Goal: Information Seeking & Learning: Stay updated

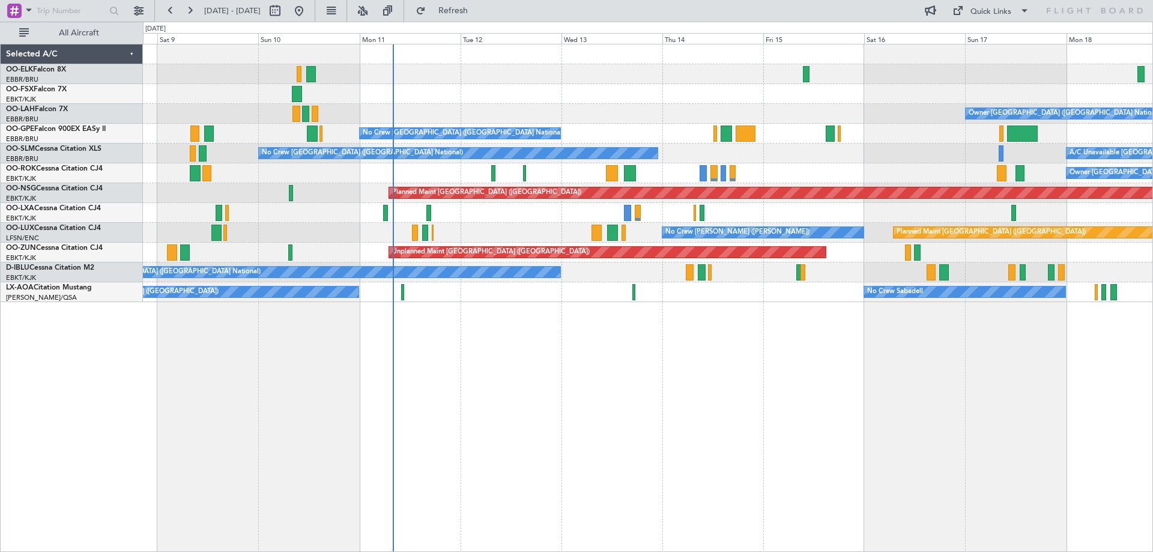
click at [572, 219] on div "Owner [GEOGRAPHIC_DATA] ([GEOGRAPHIC_DATA] National) Planned Maint [GEOGRAPHIC_…" at bounding box center [647, 173] width 1009 height 258
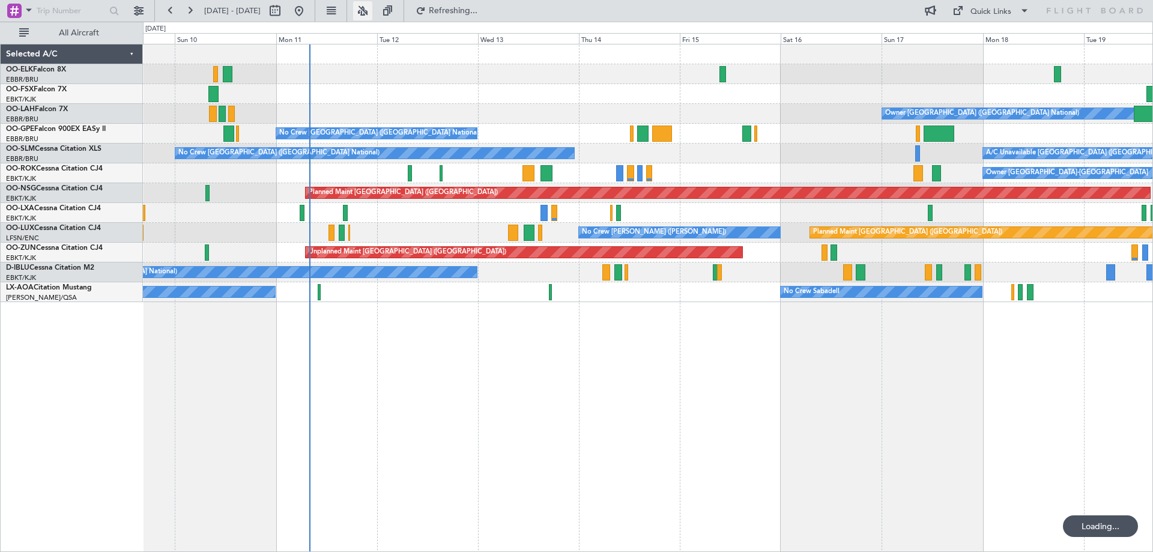
click at [372, 8] on button at bounding box center [362, 10] width 19 height 19
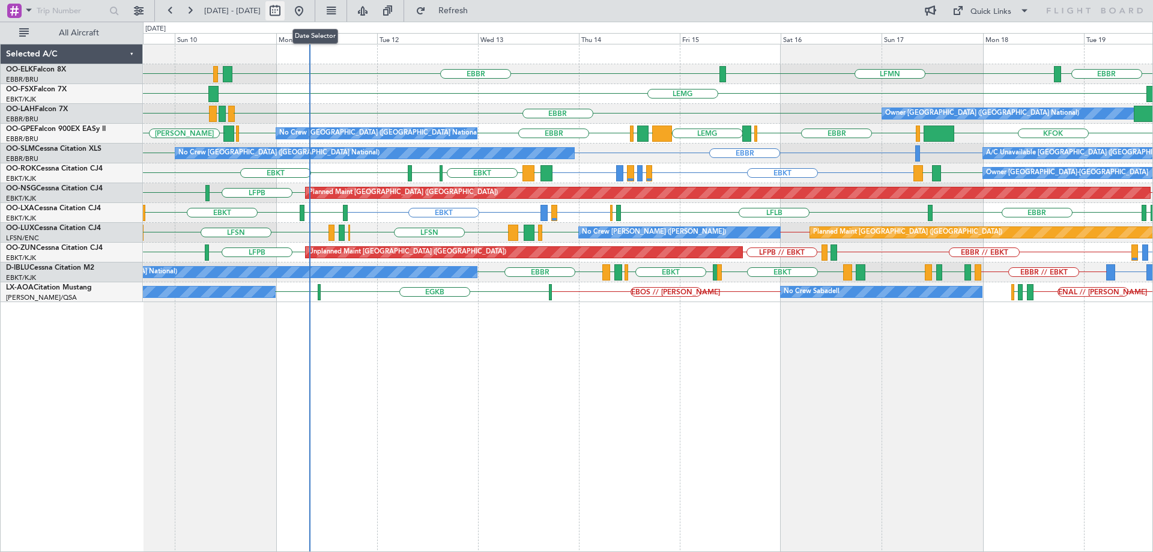
click at [285, 9] on button at bounding box center [274, 10] width 19 height 19
select select "8"
select select "2025"
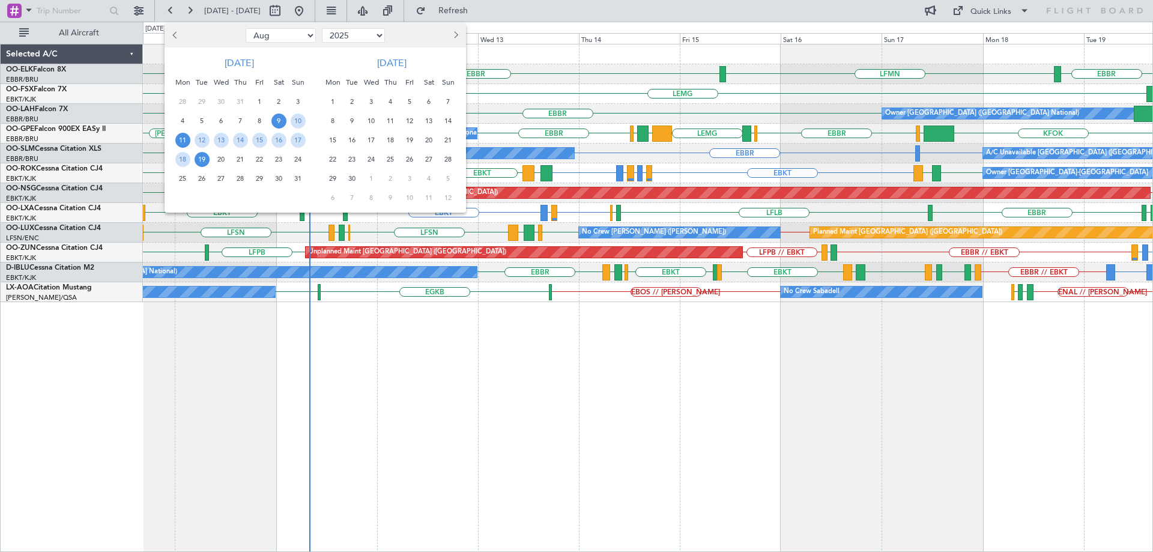
click at [181, 140] on span "11" at bounding box center [182, 140] width 15 height 15
click at [181, 157] on span "18" at bounding box center [182, 159] width 15 height 15
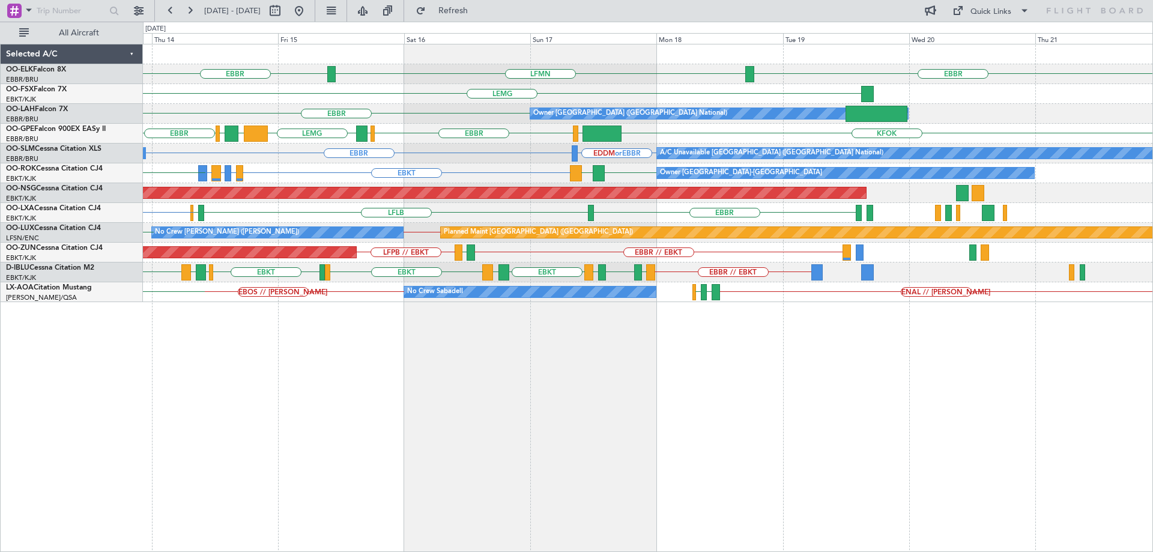
click at [436, 330] on div "EBBR LFMN [GEOGRAPHIC_DATA] [GEOGRAPHIC_DATA] Owner [GEOGRAPHIC_DATA] (Brussels…" at bounding box center [648, 298] width 1010 height 508
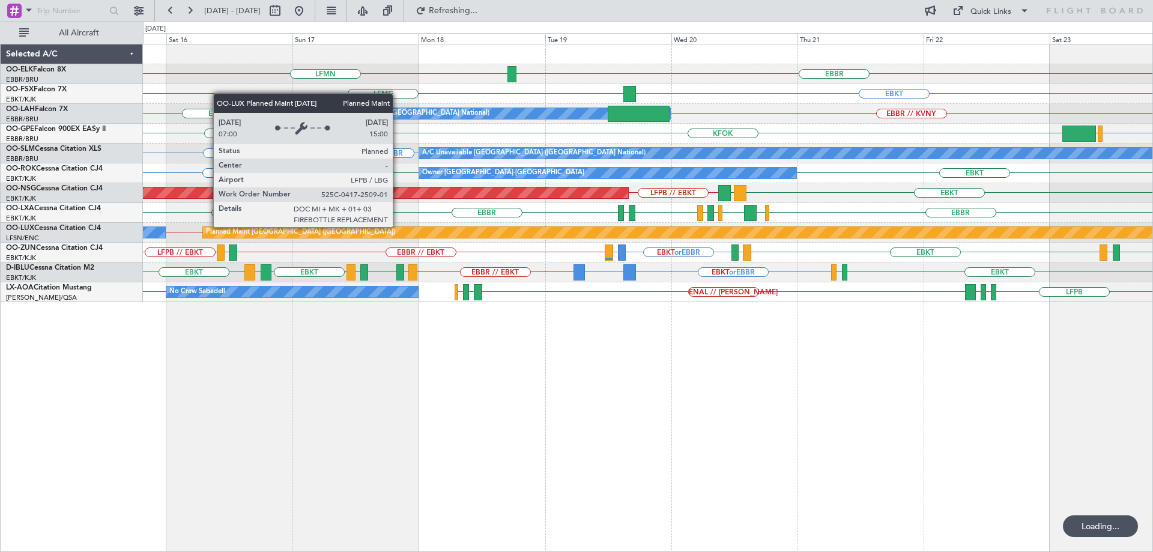
click at [1102, 255] on div "EBBR LFMN EBKT [GEOGRAPHIC_DATA] Owner [GEOGRAPHIC_DATA] (Brussels National) EB…" at bounding box center [647, 173] width 1009 height 258
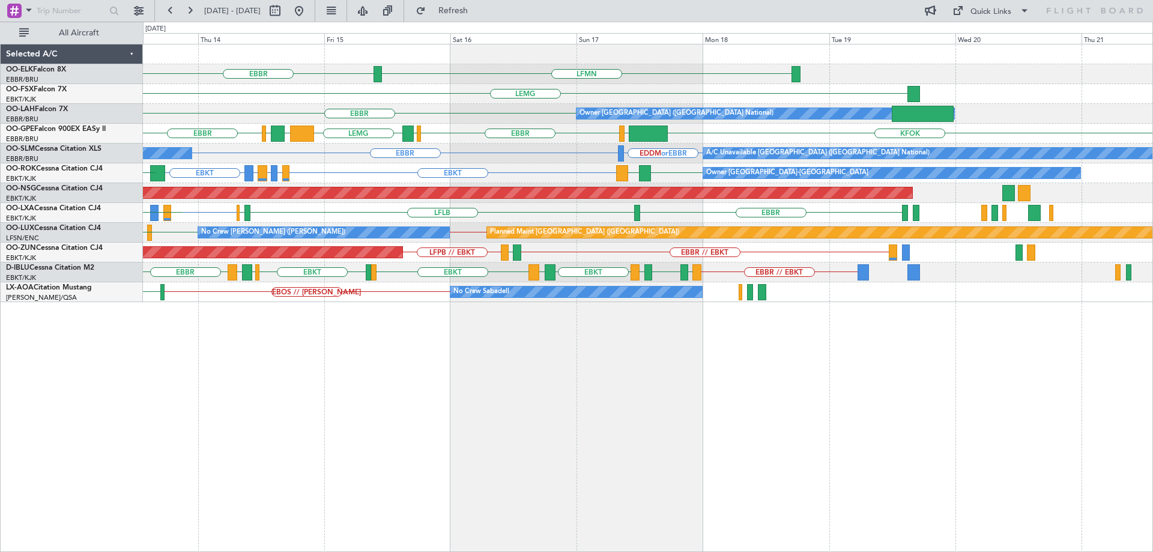
click at [363, 161] on div "LFMN [GEOGRAPHIC_DATA] [GEOGRAPHIC_DATA] [GEOGRAPHIC_DATA] Owner [GEOGRAPHIC_DA…" at bounding box center [647, 173] width 1009 height 258
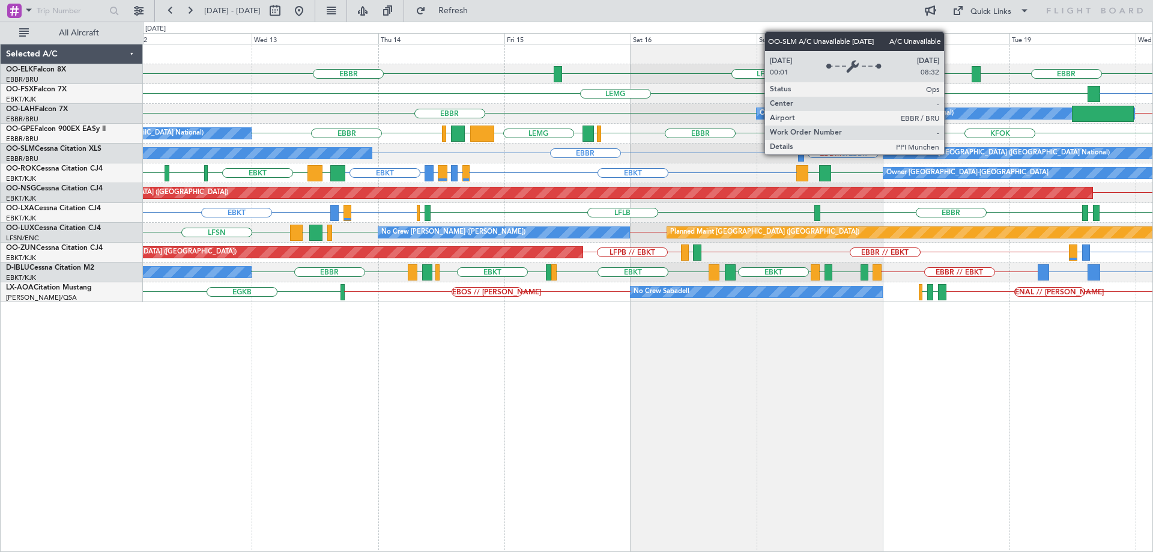
click at [657, 207] on div "EBBR LFMN [GEOGRAPHIC_DATA] EBKT [GEOGRAPHIC_DATA] Owner [GEOGRAPHIC_DATA] (Bru…" at bounding box center [647, 173] width 1009 height 258
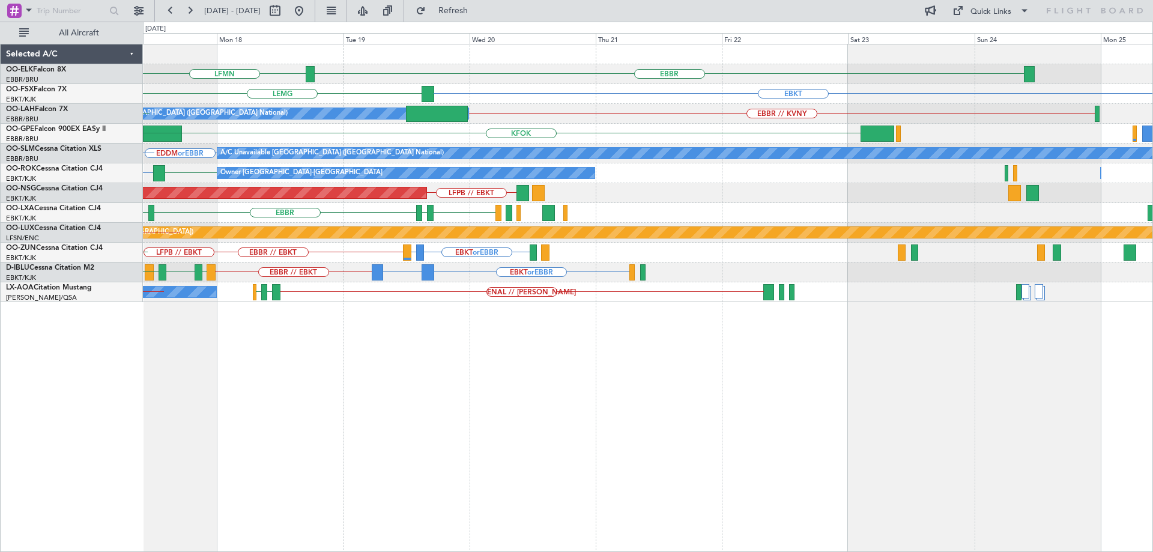
click at [616, 205] on div "EBBR LFMN EBKT [GEOGRAPHIC_DATA] Owner [GEOGRAPHIC_DATA] (Brussels National) EB…" at bounding box center [647, 173] width 1009 height 258
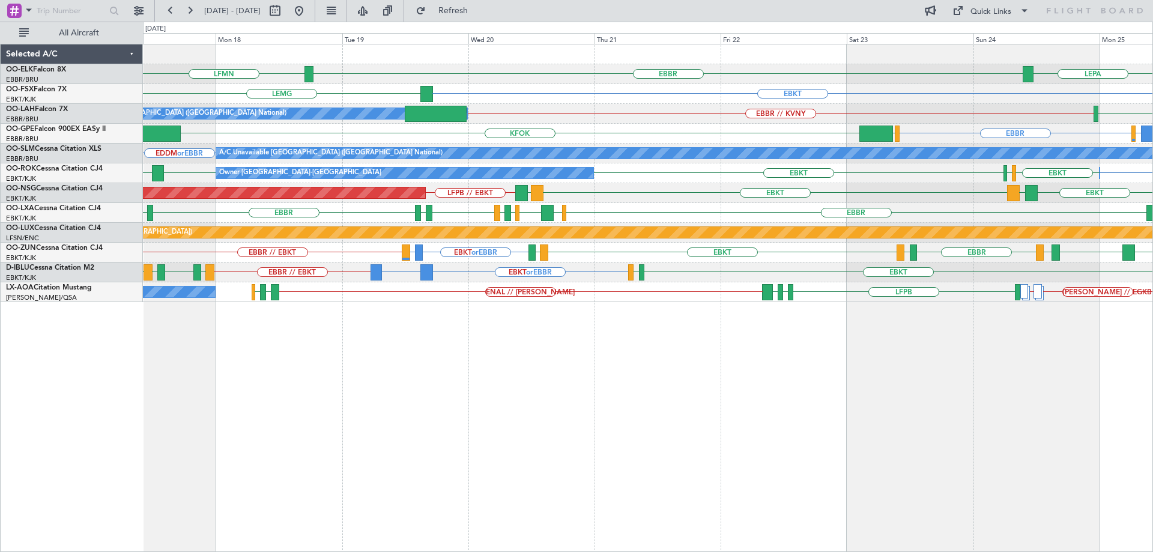
click at [777, 204] on div "EBBR LFMN LEPA EBKT [GEOGRAPHIC_DATA] Owner [GEOGRAPHIC_DATA] (Brussels Nationa…" at bounding box center [647, 173] width 1009 height 258
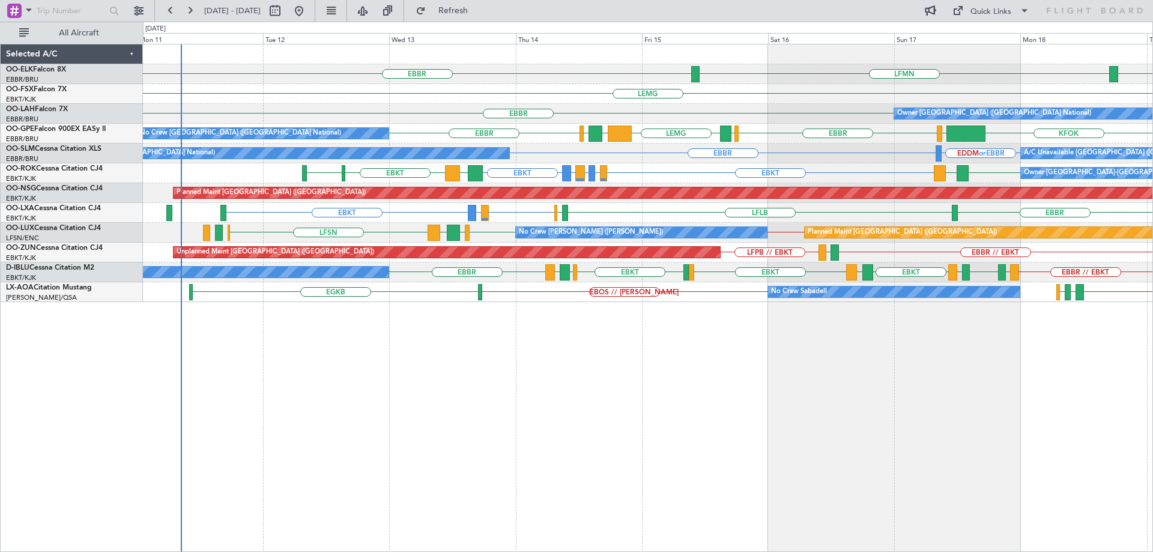
click at [492, 241] on div "LFMN [GEOGRAPHIC_DATA] [GEOGRAPHIC_DATA] [GEOGRAPHIC_DATA] EBKT [GEOGRAPHIC_DAT…" at bounding box center [647, 173] width 1009 height 258
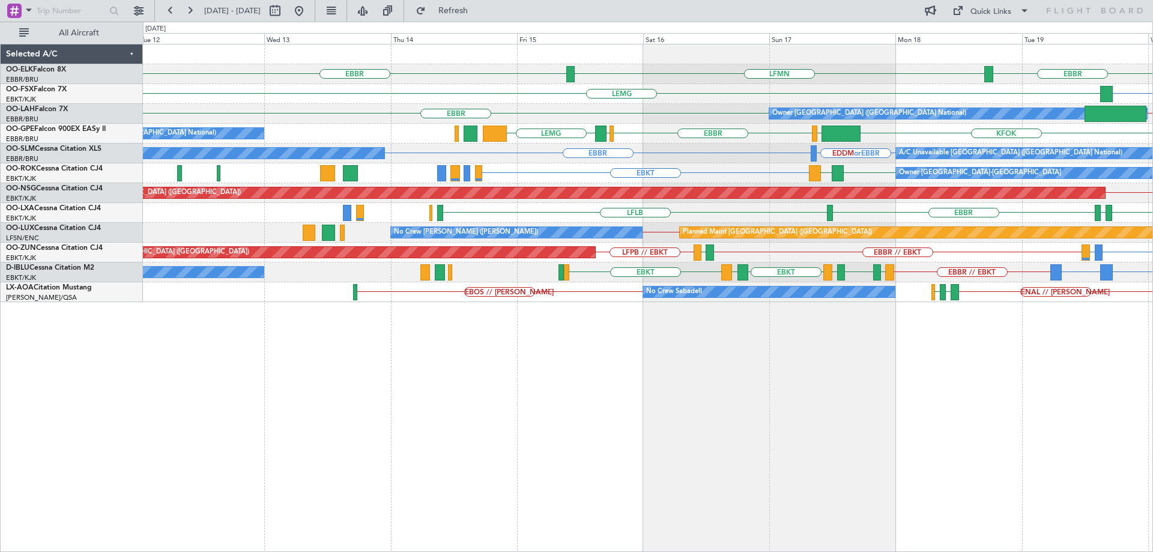
click at [902, 343] on div "EBBR [GEOGRAPHIC_DATA] LFMN EBKT [GEOGRAPHIC_DATA] Owner [GEOGRAPHIC_DATA] (Bru…" at bounding box center [648, 298] width 1010 height 508
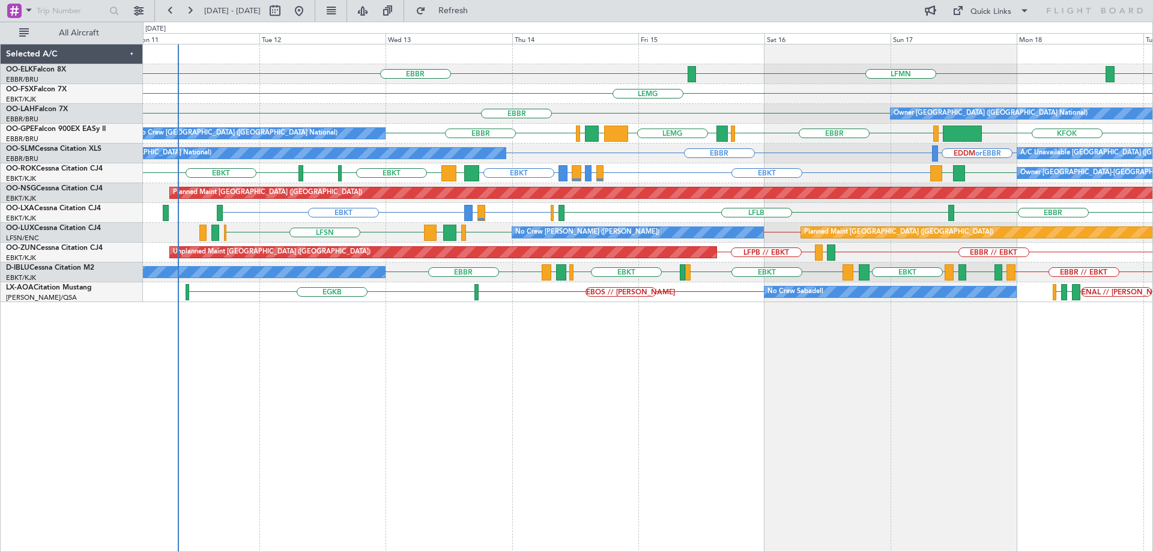
click at [408, 297] on div "No Crew Sabadell EGKB ENAL // [PERSON_NAME] EKBI [GEOGRAPHIC_DATA] EBOS // [PER…" at bounding box center [647, 292] width 1009 height 20
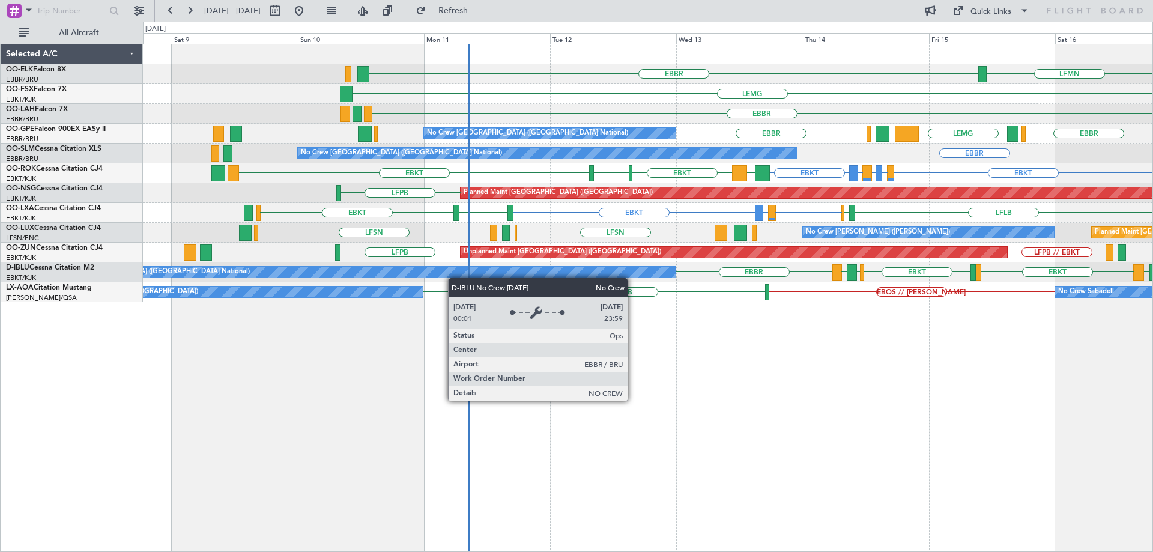
click at [472, 274] on div "No Crew [GEOGRAPHIC_DATA] ([GEOGRAPHIC_DATA] National) [GEOGRAPHIC_DATA] LFKF E…" at bounding box center [647, 272] width 1009 height 20
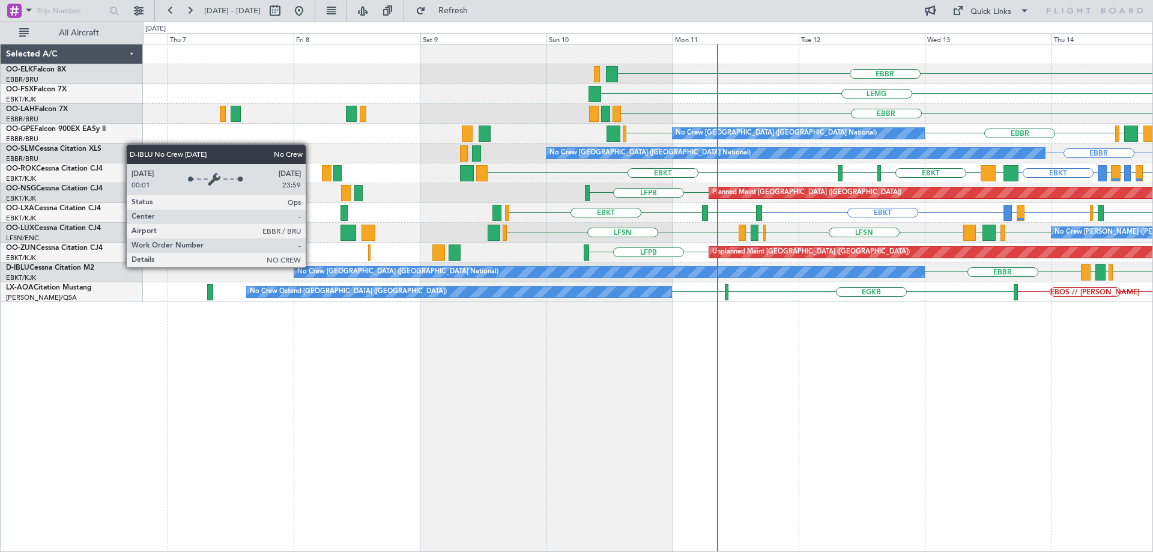
click at [562, 276] on div "No Crew [GEOGRAPHIC_DATA] ([GEOGRAPHIC_DATA] National)" at bounding box center [609, 272] width 630 height 11
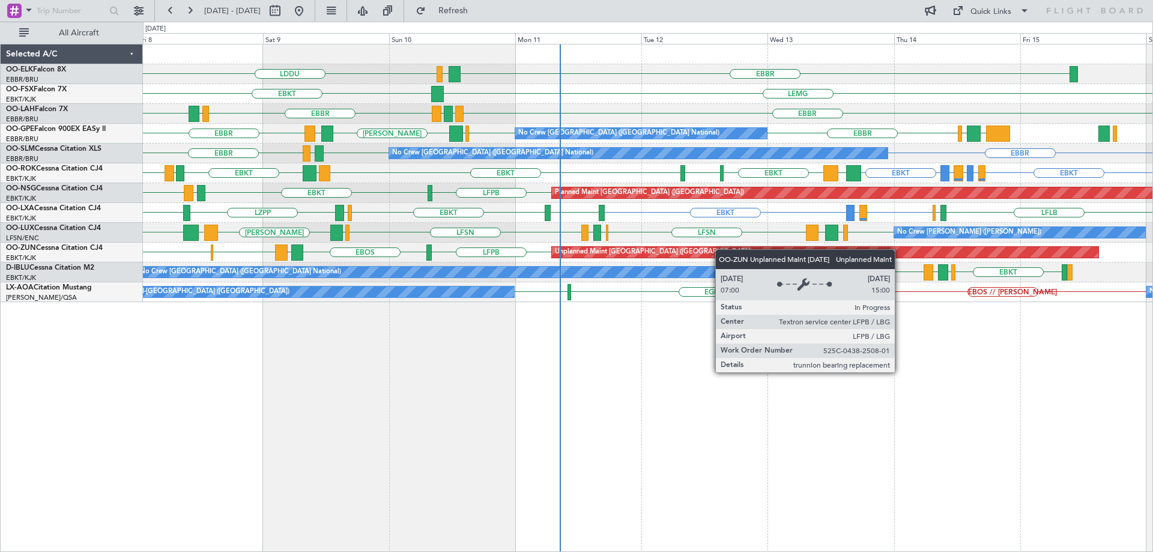
click at [588, 259] on div "EBBR LIRI LDDU [GEOGRAPHIC_DATA] EBKT [GEOGRAPHIC_DATA] EGPF ENGM [GEOGRAPHIC_D…" at bounding box center [647, 173] width 1009 height 258
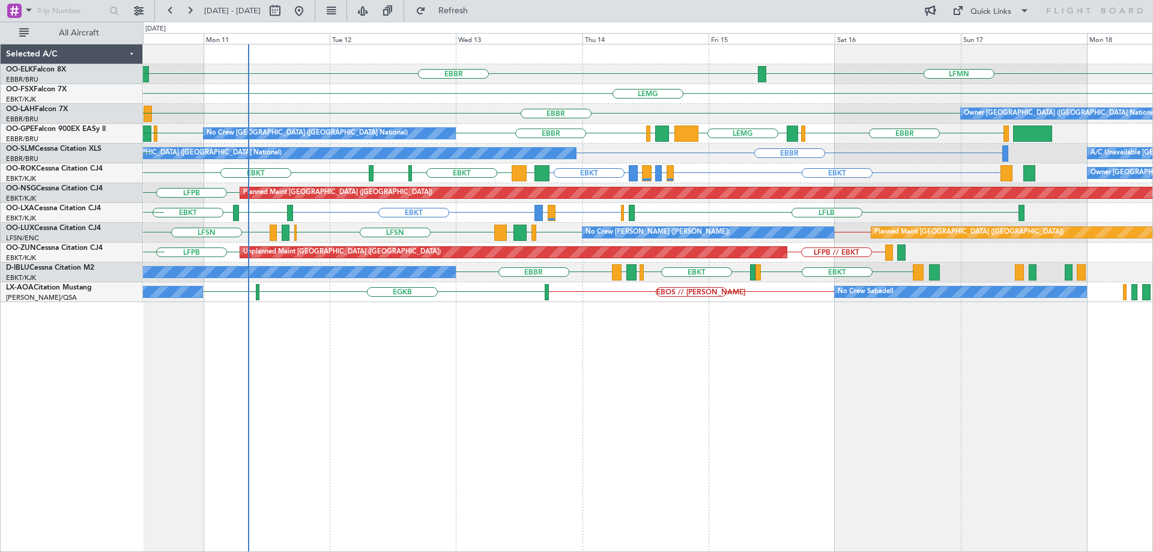
click at [403, 264] on div "EBBR LFMN LIRI LDDU [GEOGRAPHIC_DATA] EBKT [GEOGRAPHIC_DATA] EGPF Owner [GEOGRA…" at bounding box center [647, 173] width 1009 height 258
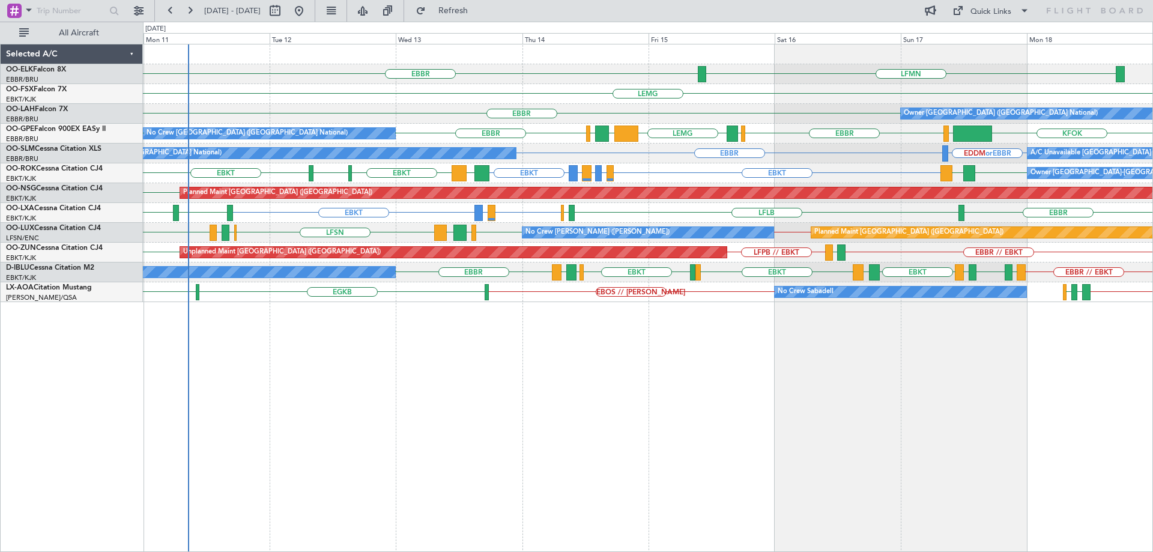
click at [770, 255] on div "EBBR LFMN [GEOGRAPHIC_DATA] Owner [GEOGRAPHIC_DATA] (Brussels National) [GEOGRA…" at bounding box center [647, 173] width 1009 height 258
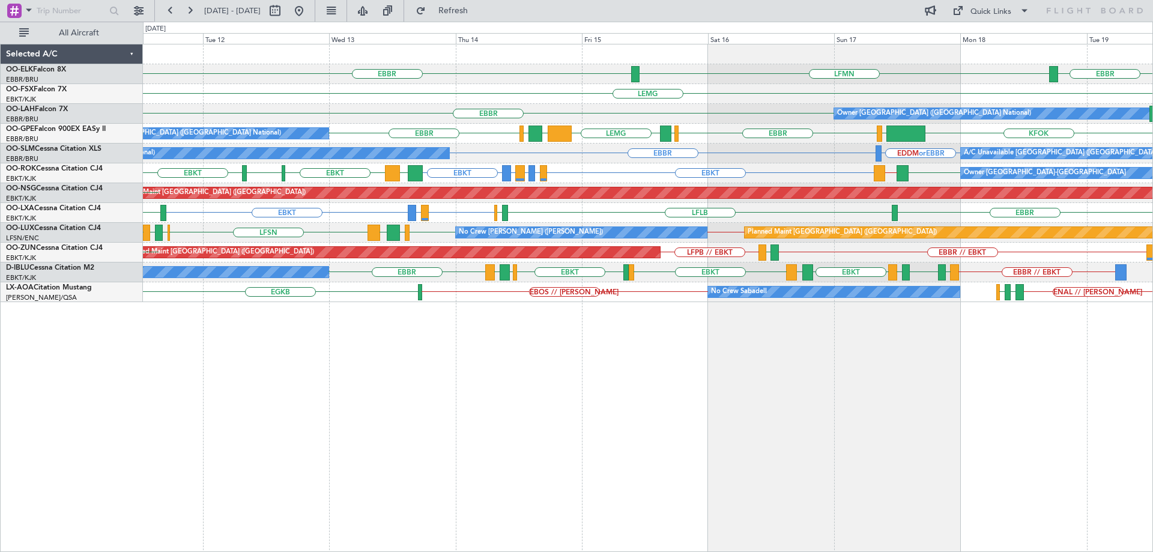
click at [978, 258] on div "EBBR // EBKT LFRQ LFPB // EBKT Unplanned Maint [GEOGRAPHIC_DATA] ([GEOGRAPHIC_D…" at bounding box center [647, 253] width 1009 height 20
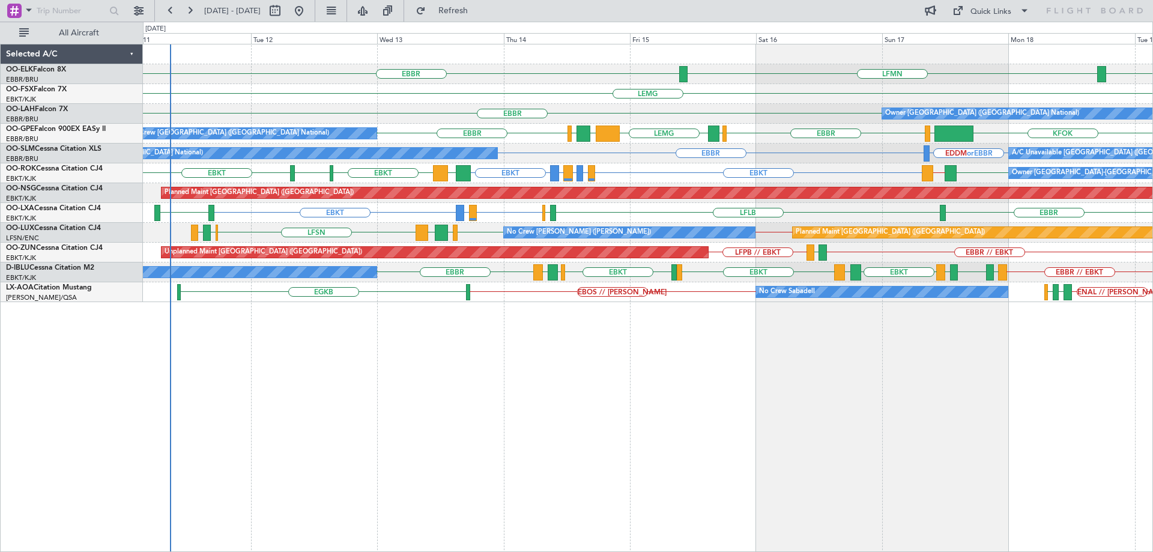
click at [758, 235] on div "Planned Maint [GEOGRAPHIC_DATA] ([GEOGRAPHIC_DATA]) No Crew [PERSON_NAME] ([PER…" at bounding box center [647, 233] width 1009 height 20
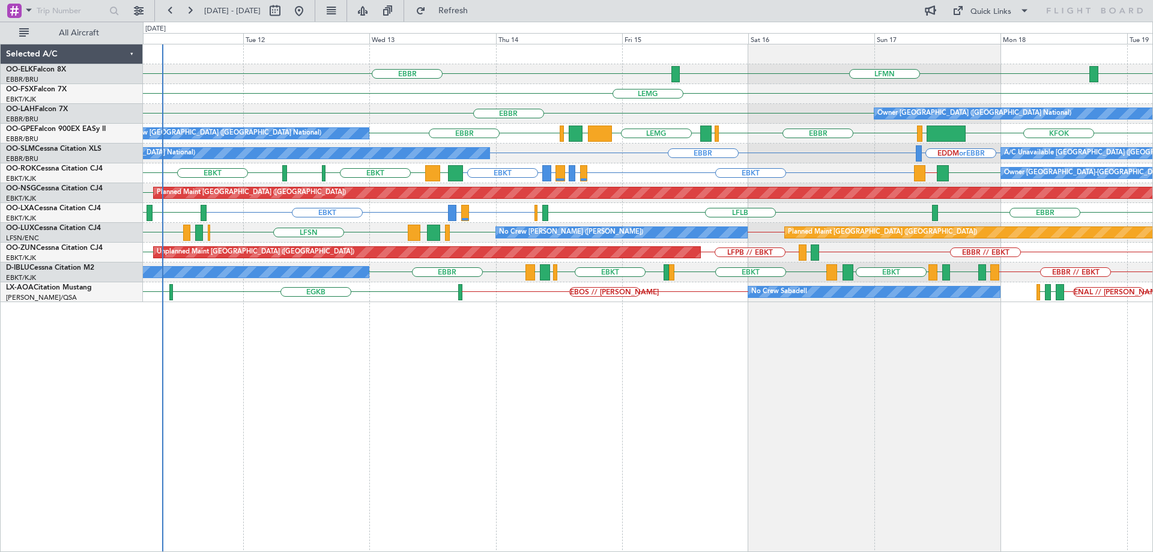
click at [750, 235] on div "Planned Maint [GEOGRAPHIC_DATA] ([GEOGRAPHIC_DATA]) No Crew [PERSON_NAME] ([PER…" at bounding box center [647, 233] width 1009 height 20
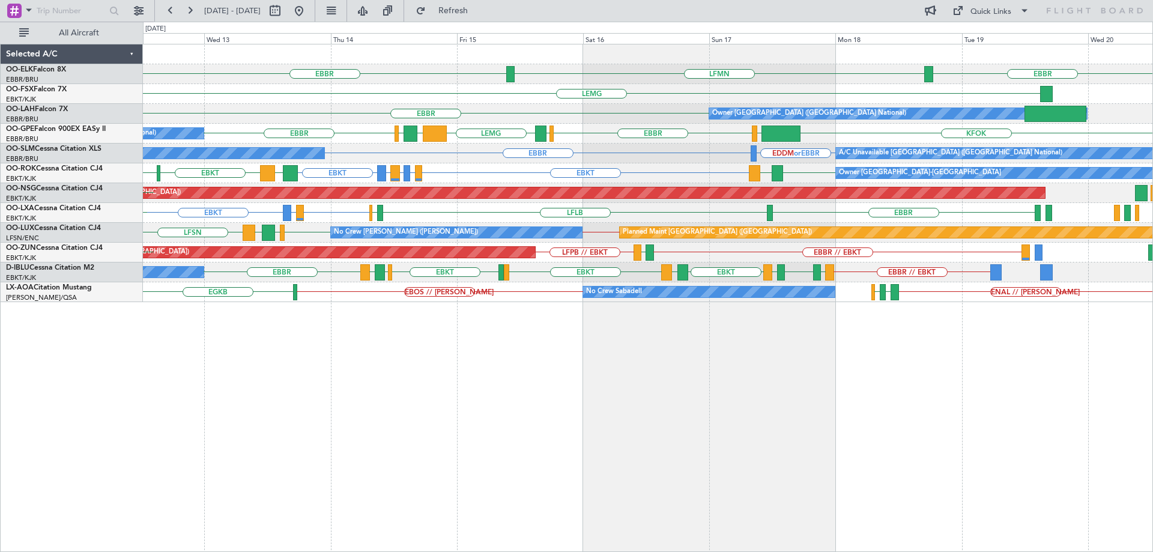
click at [907, 251] on div "EBBR [GEOGRAPHIC_DATA] LFMN [GEOGRAPHIC_DATA] [GEOGRAPHIC_DATA] Owner [GEOGRAPH…" at bounding box center [647, 173] width 1009 height 258
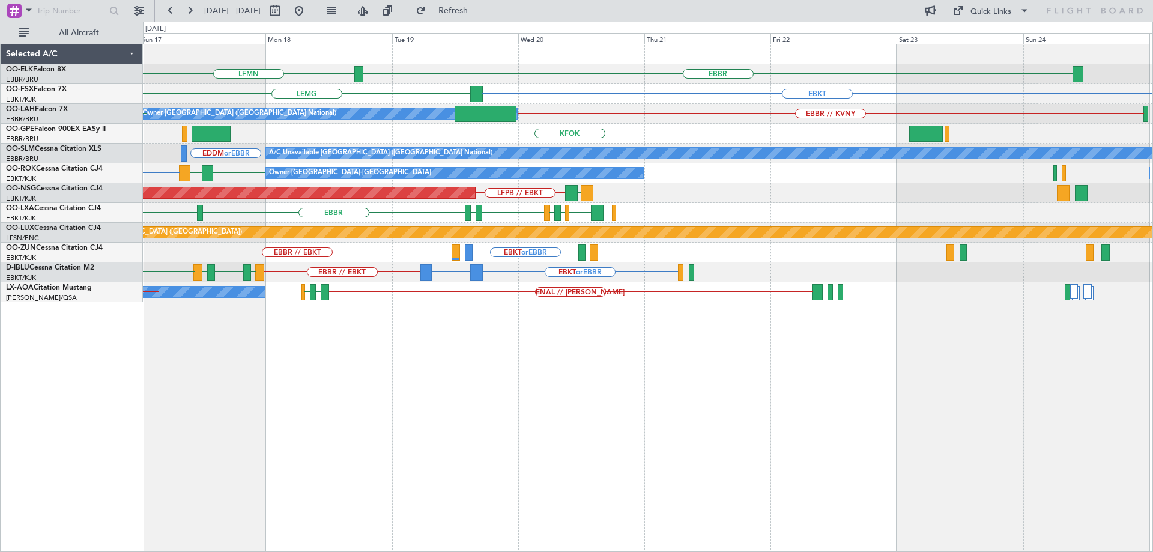
click at [462, 238] on div "EBBR LFMN [GEOGRAPHIC_DATA] EBKT [GEOGRAPHIC_DATA] Owner [GEOGRAPHIC_DATA] (Bru…" at bounding box center [647, 173] width 1009 height 258
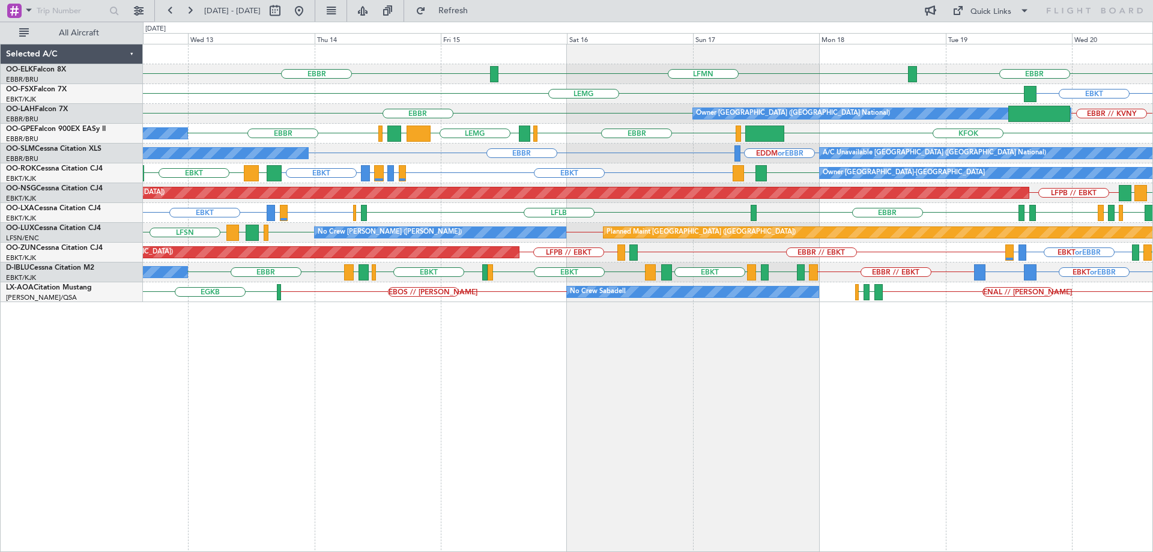
click at [1031, 247] on div "EBBR [GEOGRAPHIC_DATA] LFMN EBKT [GEOGRAPHIC_DATA] Owner [GEOGRAPHIC_DATA] (Bru…" at bounding box center [647, 173] width 1009 height 258
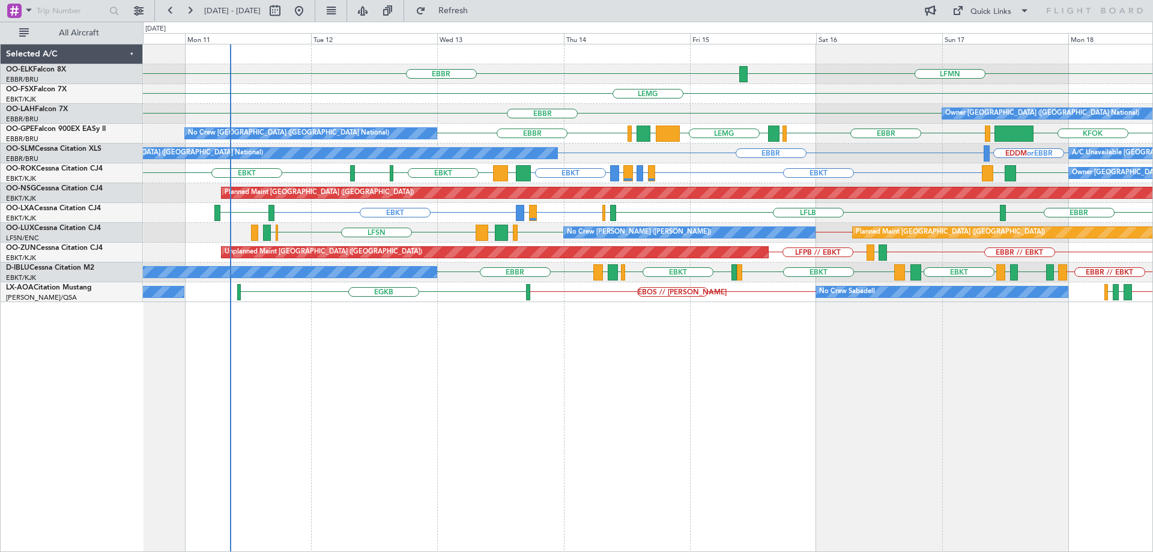
click at [491, 171] on div "EBBR LFMN [GEOGRAPHIC_DATA] [GEOGRAPHIC_DATA] Owner [GEOGRAPHIC_DATA] (Brussels…" at bounding box center [647, 173] width 1009 height 258
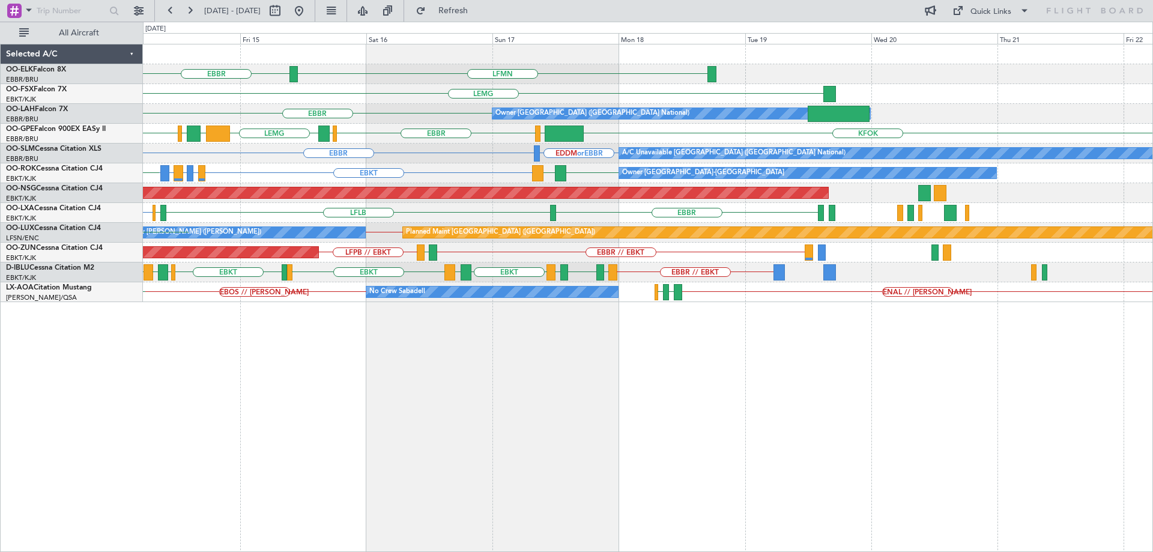
click at [454, 254] on div "Unplanned Maint [GEOGRAPHIC_DATA] ([GEOGRAPHIC_DATA]) EBBR // EBKT LFRQ LFPB //…" at bounding box center [647, 253] width 1009 height 20
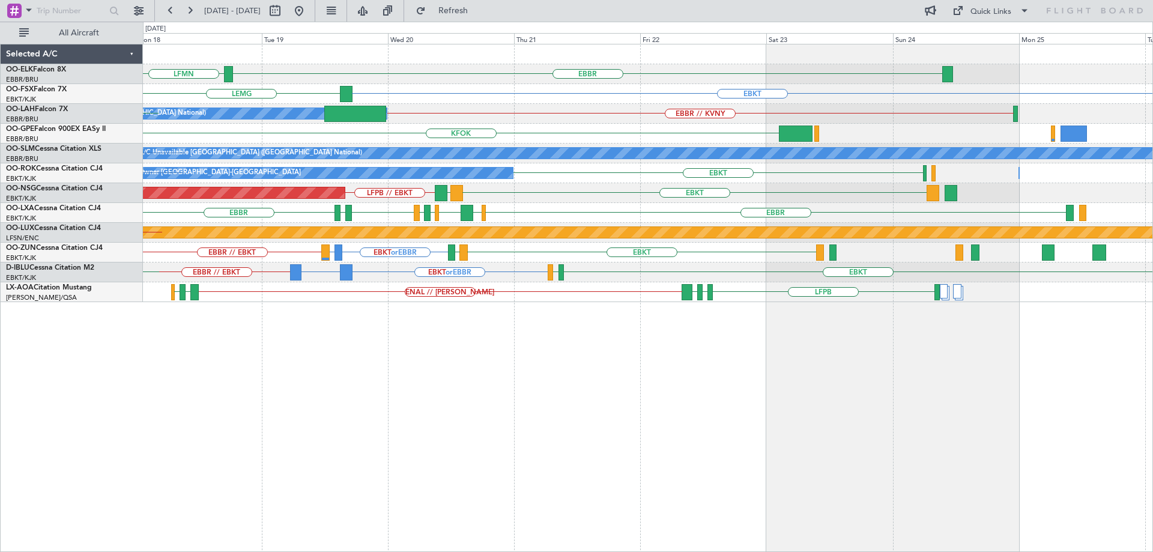
click at [675, 270] on div "EBBR LFMN EBKT [GEOGRAPHIC_DATA] Owner [GEOGRAPHIC_DATA] (Brussels National) EB…" at bounding box center [647, 173] width 1009 height 258
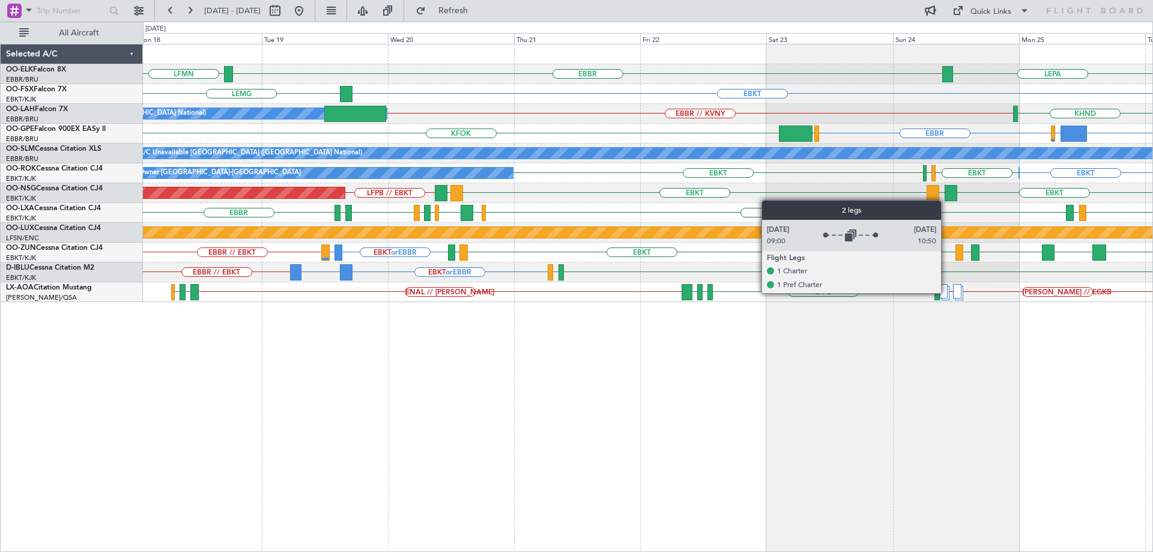
click at [946, 292] on div at bounding box center [944, 291] width 8 height 14
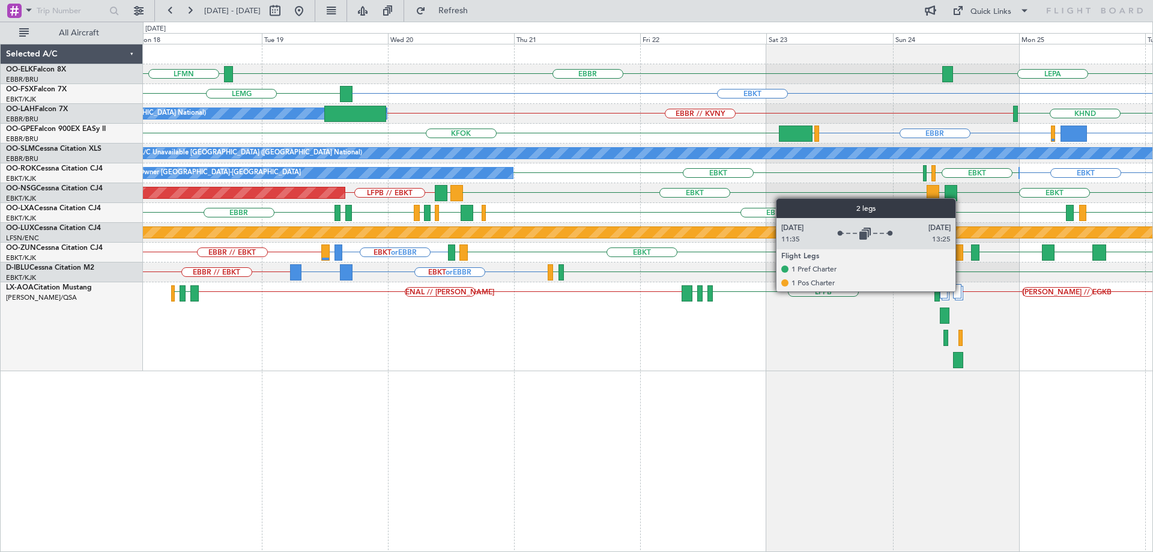
click at [961, 291] on div at bounding box center [957, 291] width 8 height 14
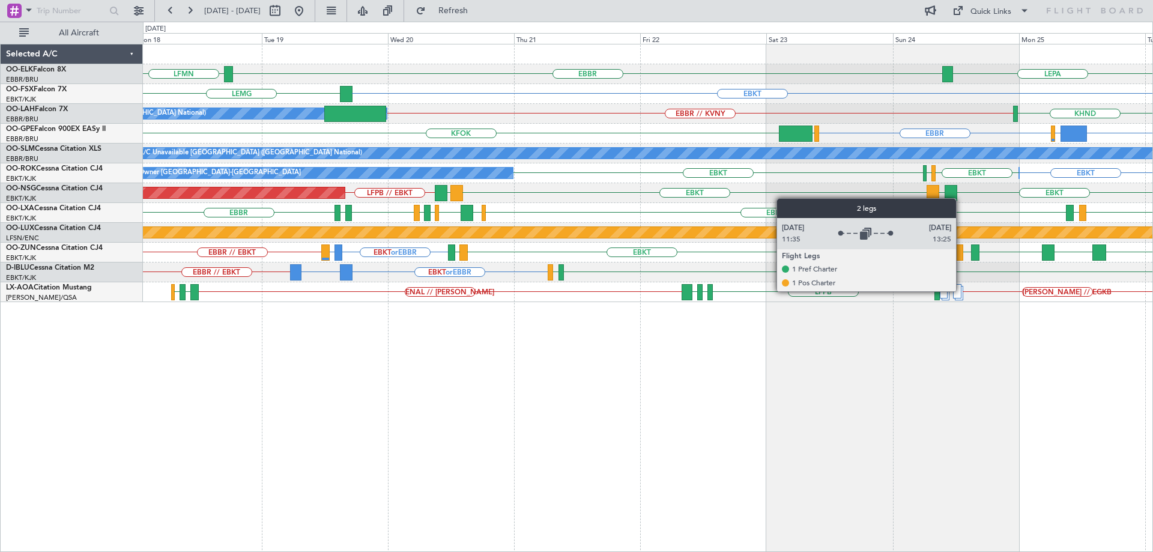
click at [961, 291] on div at bounding box center [959, 293] width 8 height 14
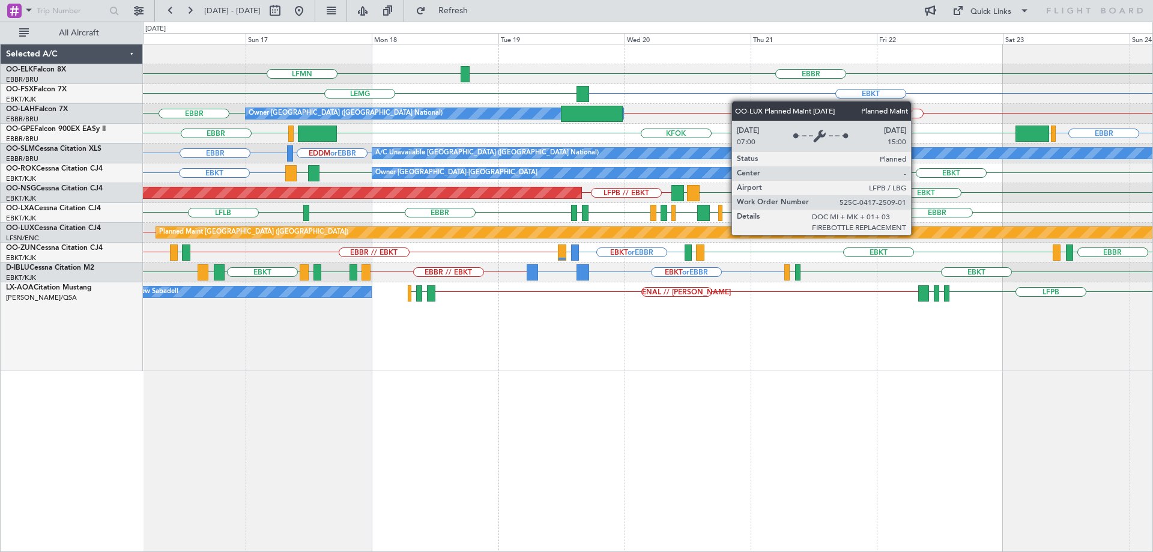
click at [454, 243] on div "EBBR LFMN EBKT [GEOGRAPHIC_DATA] Owner [GEOGRAPHIC_DATA] (Brussels National) [G…" at bounding box center [647, 207] width 1009 height 327
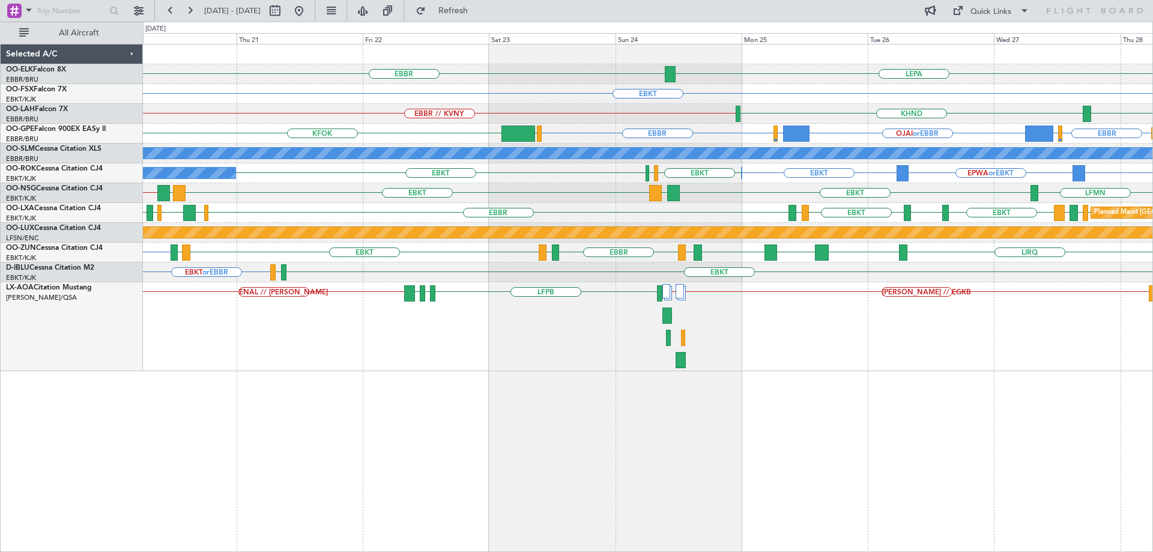
click at [752, 242] on div "Planned Maint [GEOGRAPHIC_DATA] ([GEOGRAPHIC_DATA])" at bounding box center [647, 233] width 1009 height 20
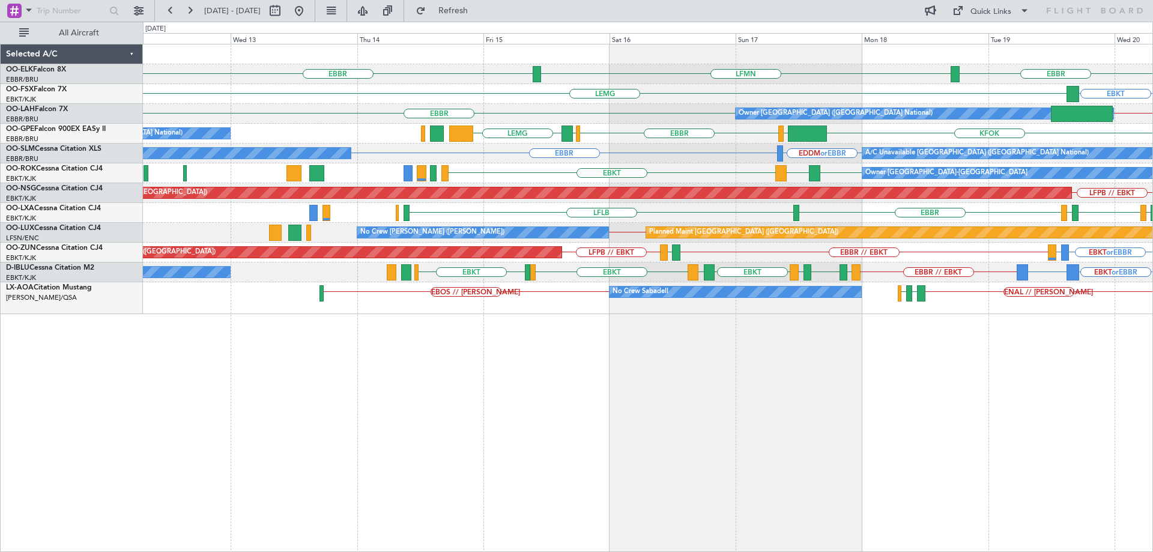
click at [918, 258] on div "EBBR [GEOGRAPHIC_DATA] LFMN EBKT [GEOGRAPHIC_DATA] [GEOGRAPHIC_DATA] EBBR // KV…" at bounding box center [647, 179] width 1009 height 270
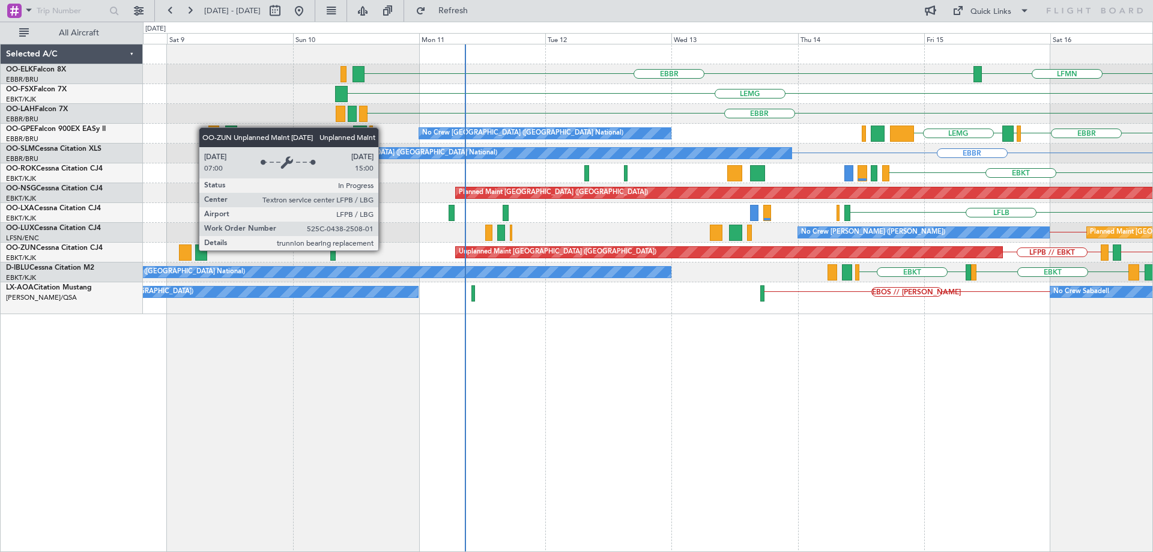
click at [674, 248] on div "Unplanned Maint [GEOGRAPHIC_DATA] ([GEOGRAPHIC_DATA])" at bounding box center [729, 252] width 546 height 11
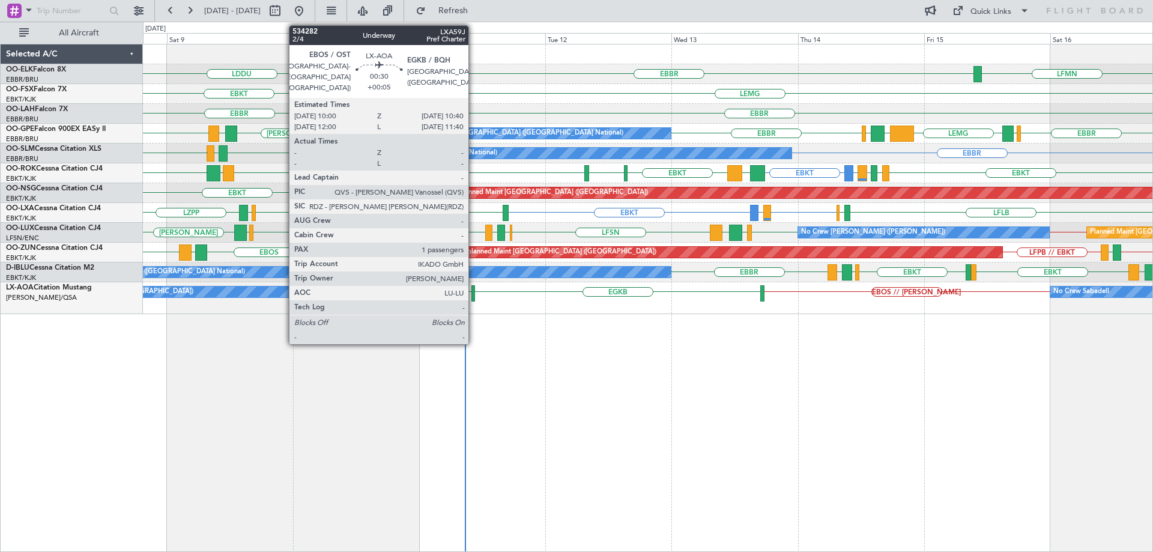
click at [474, 292] on div at bounding box center [473, 293] width 4 height 16
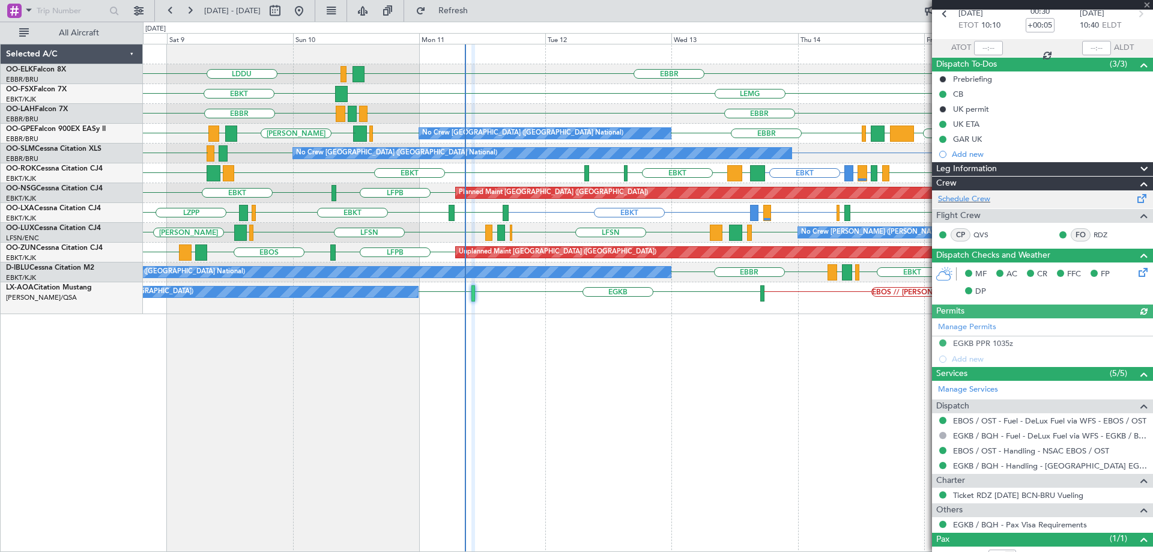
scroll to position [101, 0]
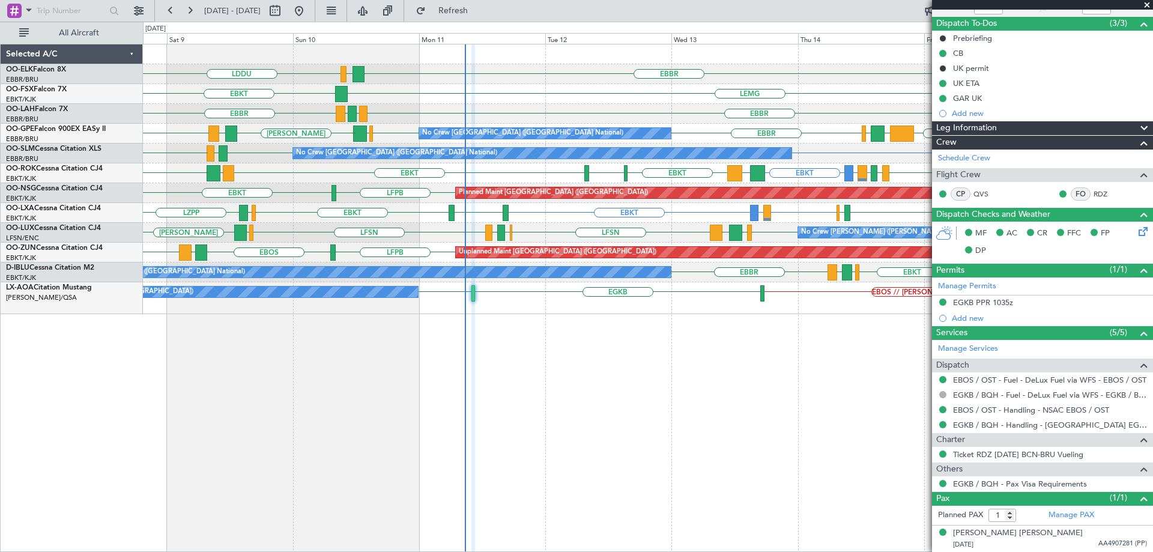
click at [1146, 3] on span at bounding box center [1147, 5] width 12 height 11
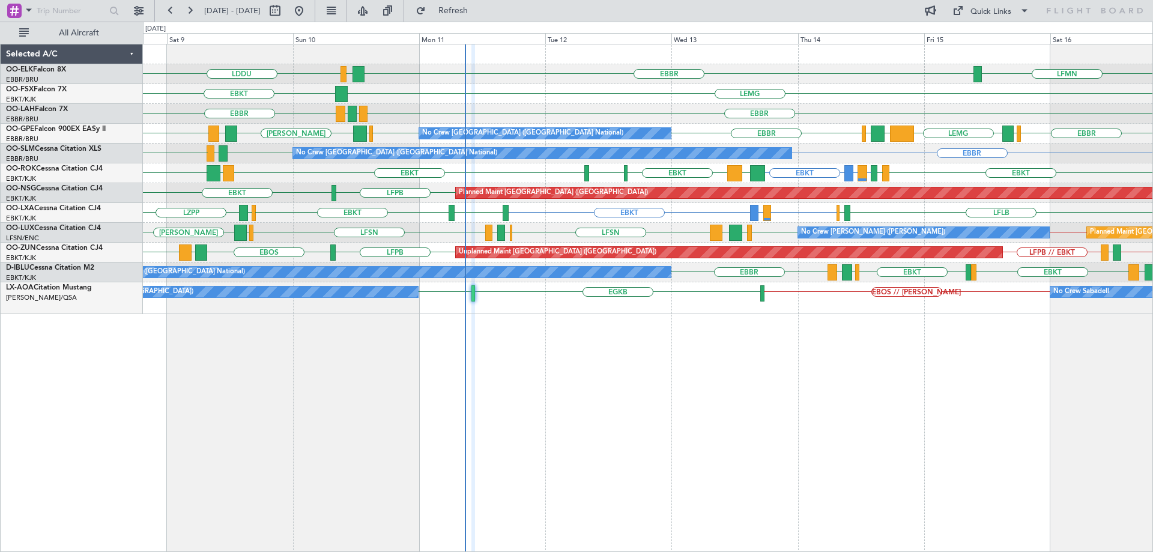
type input "0"
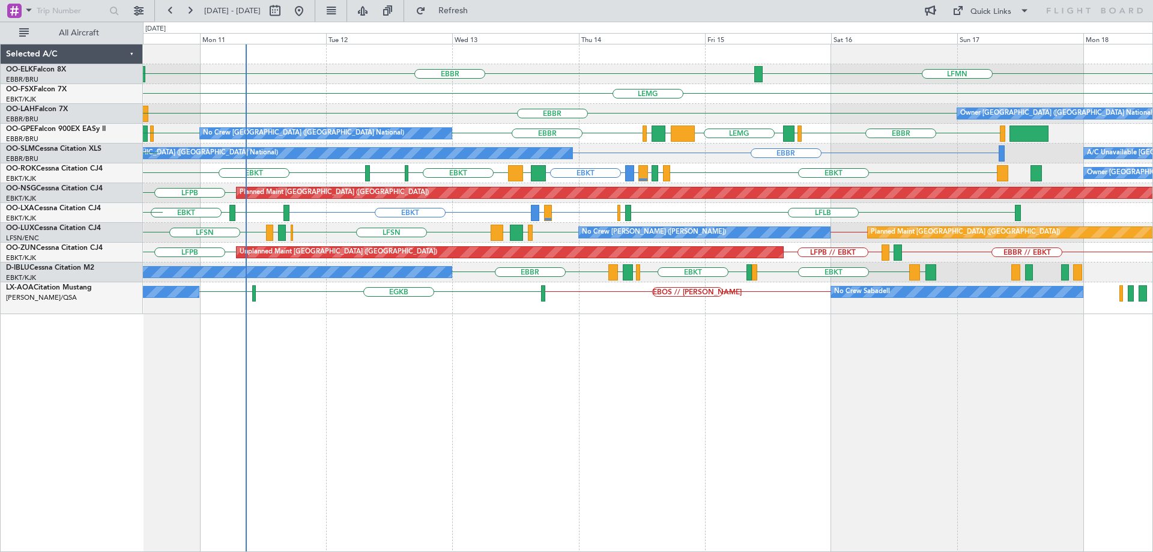
click at [651, 243] on div "EBBR LFMN LIRI LDDU [GEOGRAPHIC_DATA] EBKT [GEOGRAPHIC_DATA] Owner [GEOGRAPHIC_…" at bounding box center [647, 179] width 1009 height 270
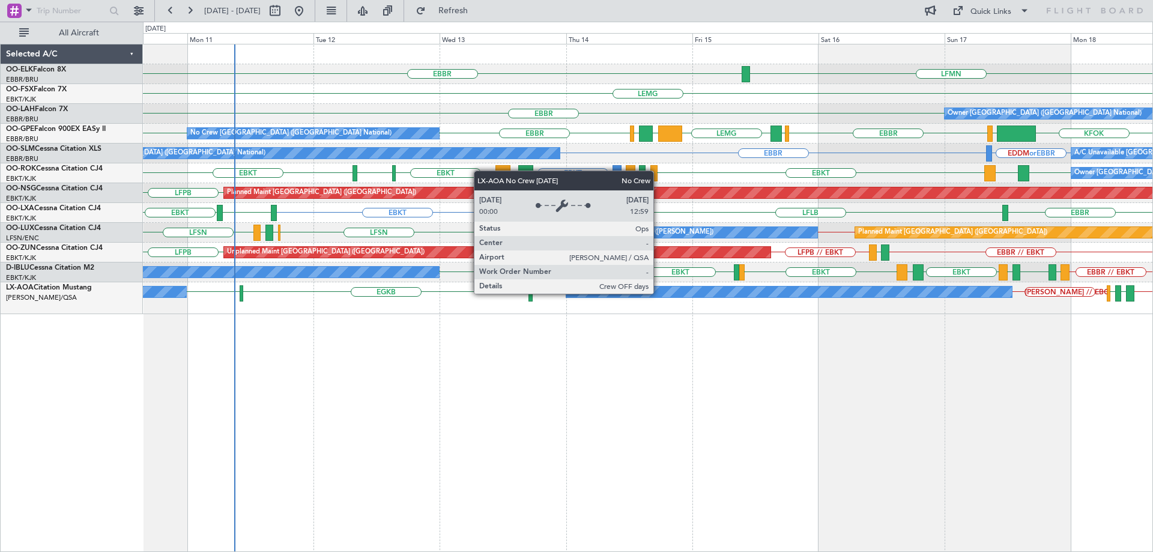
click at [659, 293] on div "No Crew Sabadell" at bounding box center [789, 291] width 446 height 11
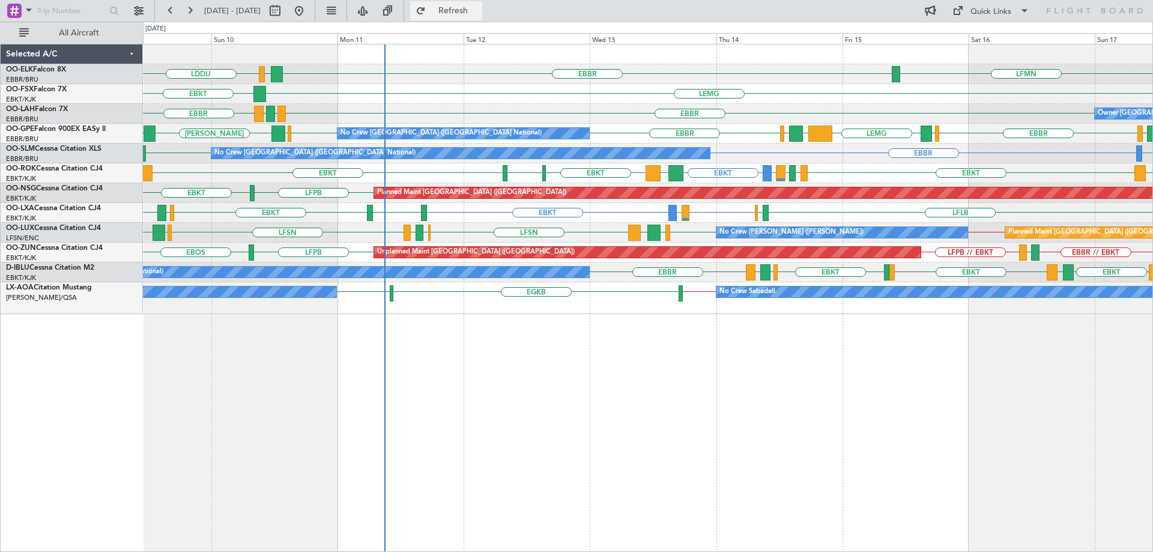
click at [475, 11] on span "Refresh" at bounding box center [453, 11] width 50 height 8
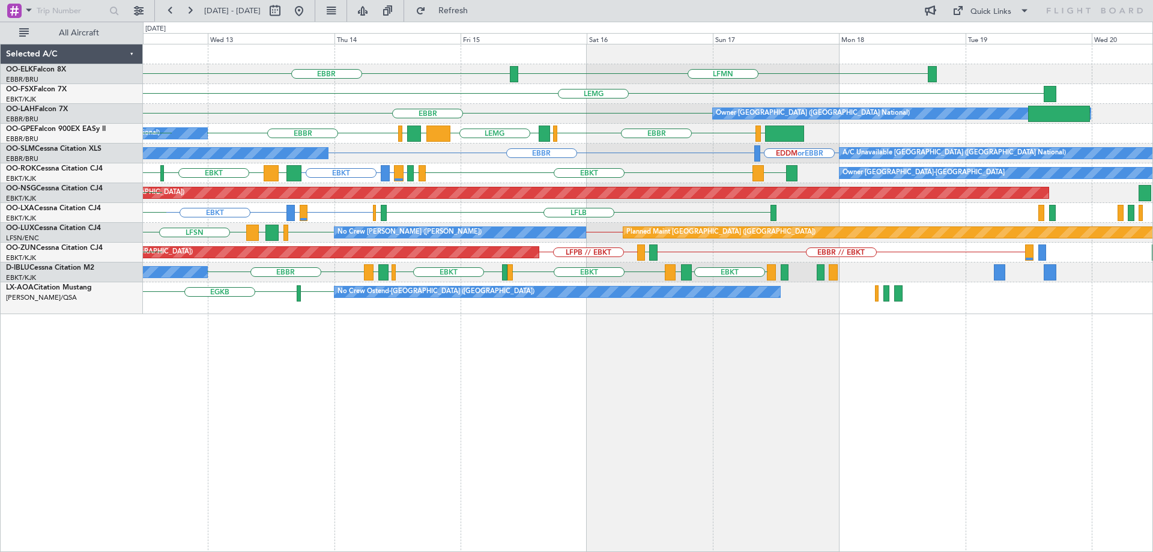
click at [600, 240] on div "LFMN [GEOGRAPHIC_DATA] [GEOGRAPHIC_DATA] [GEOGRAPHIC_DATA] Owner [GEOGRAPHIC_DA…" at bounding box center [647, 179] width 1009 height 270
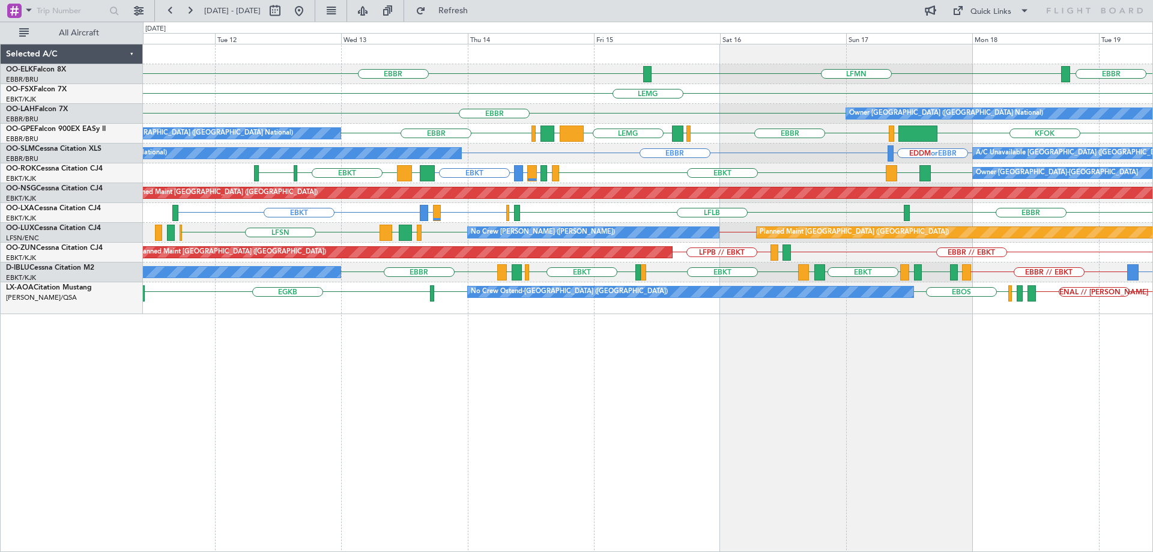
click at [662, 217] on div "EBBR LFMN [GEOGRAPHIC_DATA] [GEOGRAPHIC_DATA] EBKT Owner [GEOGRAPHIC_DATA] (Bru…" at bounding box center [647, 179] width 1009 height 270
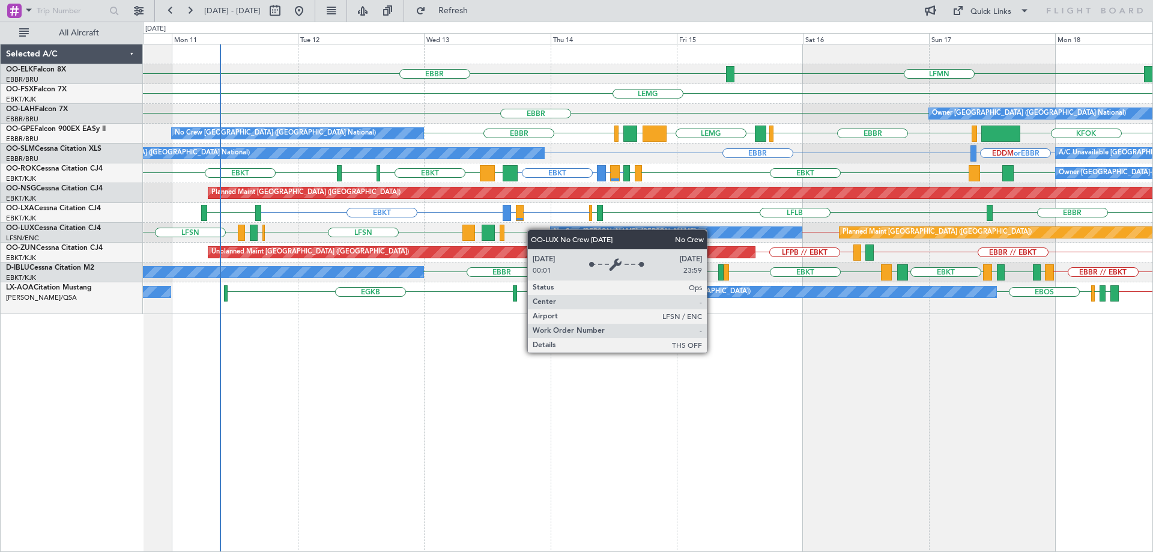
click at [561, 237] on div "LFMN [GEOGRAPHIC_DATA] [GEOGRAPHIC_DATA] [GEOGRAPHIC_DATA] [GEOGRAPHIC_DATA] Ow…" at bounding box center [647, 179] width 1009 height 270
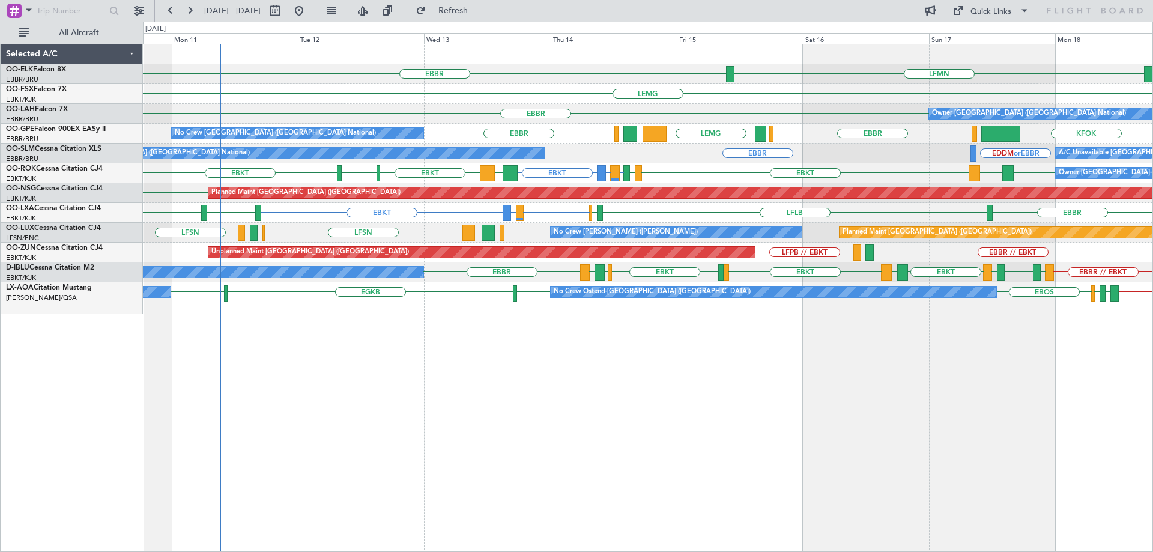
click at [370, 210] on div "EBKT LFMD or EBKT EBKT [GEOGRAPHIC_DATA] LFLB [GEOGRAPHIC_DATA] LSZB EBKT" at bounding box center [647, 213] width 1009 height 20
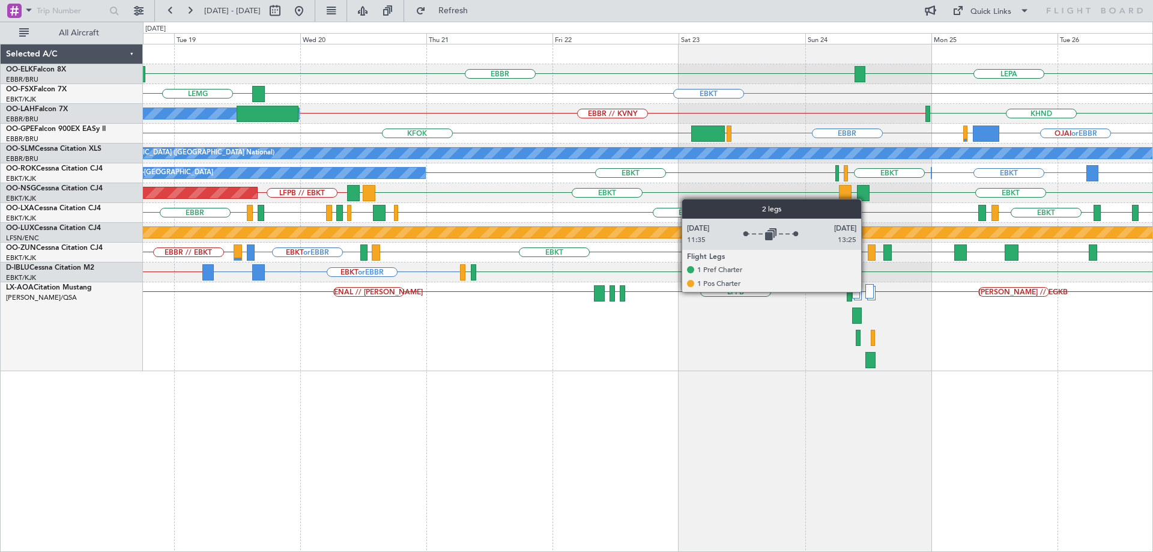
click at [866, 291] on div at bounding box center [869, 291] width 8 height 14
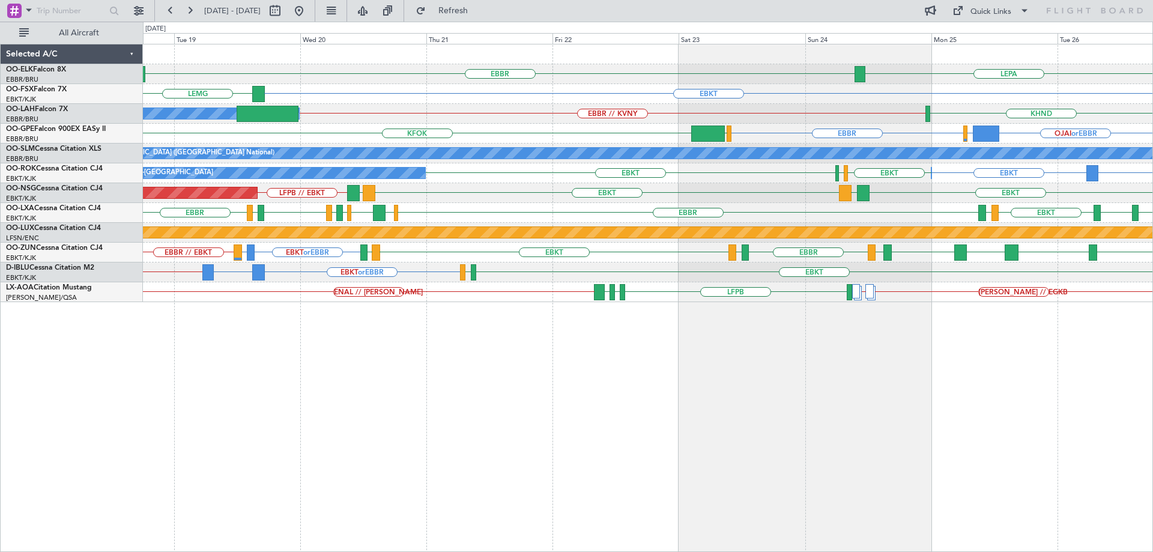
click at [709, 246] on div "LEPA [GEOGRAPHIC_DATA] EBKT [GEOGRAPHIC_DATA] EBBR // KVNY KHND Owner [GEOGRAPH…" at bounding box center [647, 173] width 1009 height 258
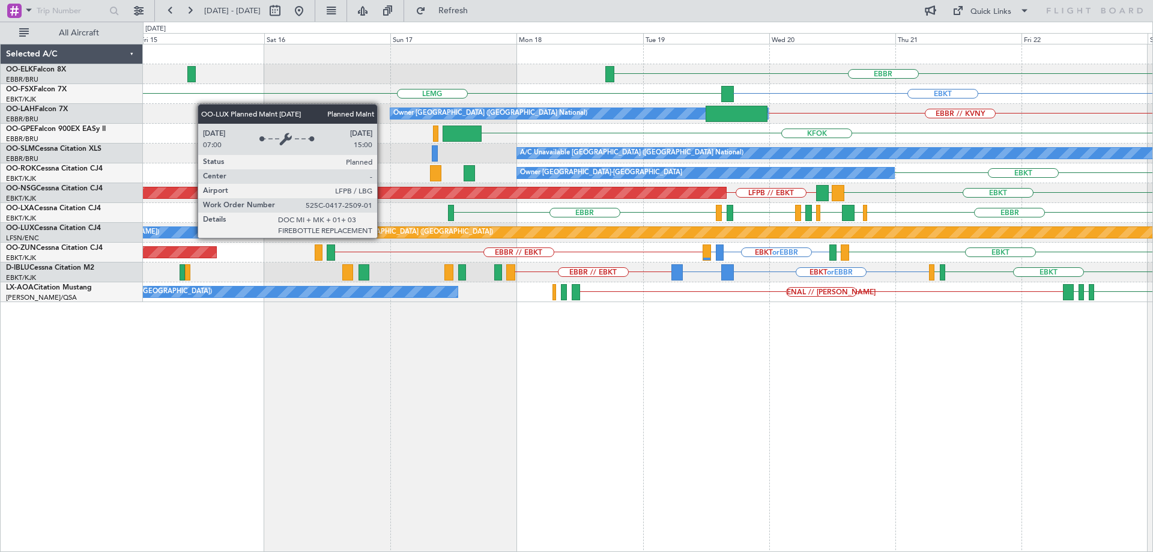
click at [827, 250] on div "EBBR LEPA EBKT [GEOGRAPHIC_DATA] EBBR // KVNY Owner [GEOGRAPHIC_DATA] (Brussels…" at bounding box center [647, 173] width 1009 height 258
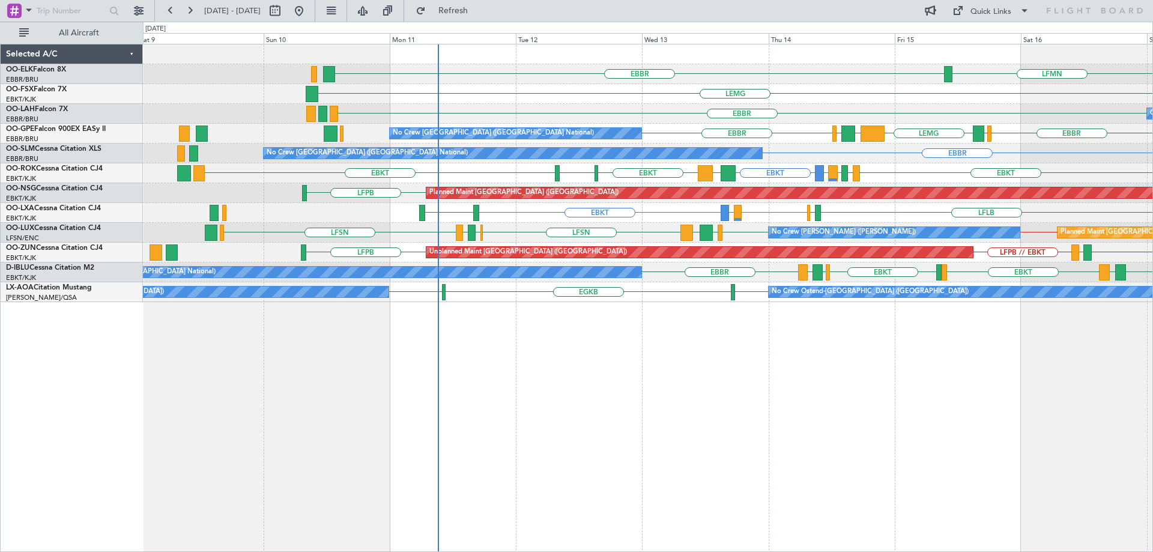
click at [489, 224] on div "LFMN [GEOGRAPHIC_DATA] [GEOGRAPHIC_DATA] [GEOGRAPHIC_DATA] Owner [GEOGRAPHIC_DA…" at bounding box center [647, 173] width 1009 height 258
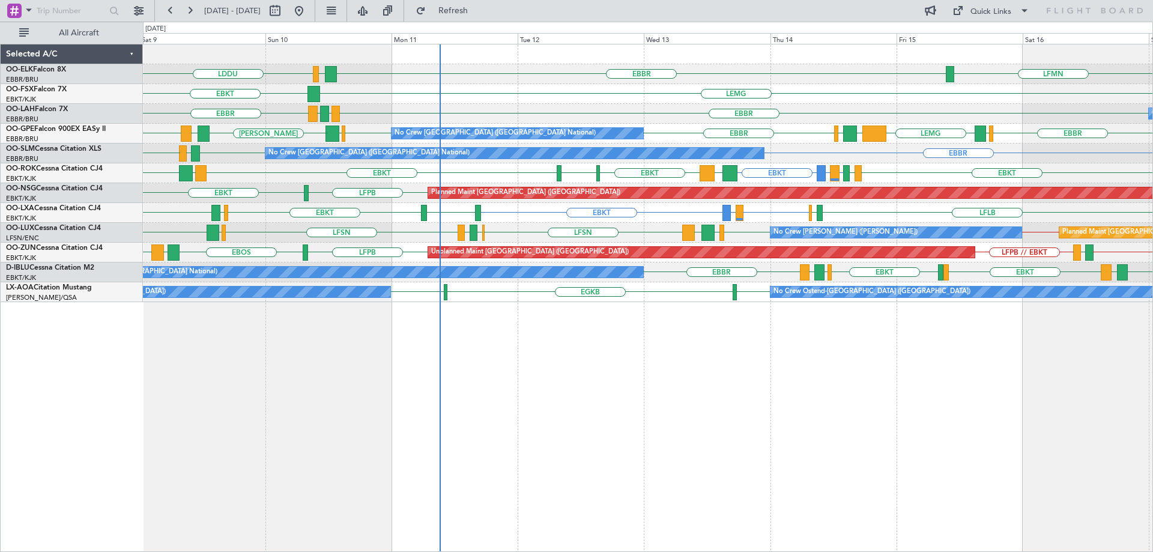
click at [786, 158] on div "No Crew [GEOGRAPHIC_DATA] ([GEOGRAPHIC_DATA] National) [GEOGRAPHIC_DATA] [GEOGR…" at bounding box center [647, 153] width 1009 height 20
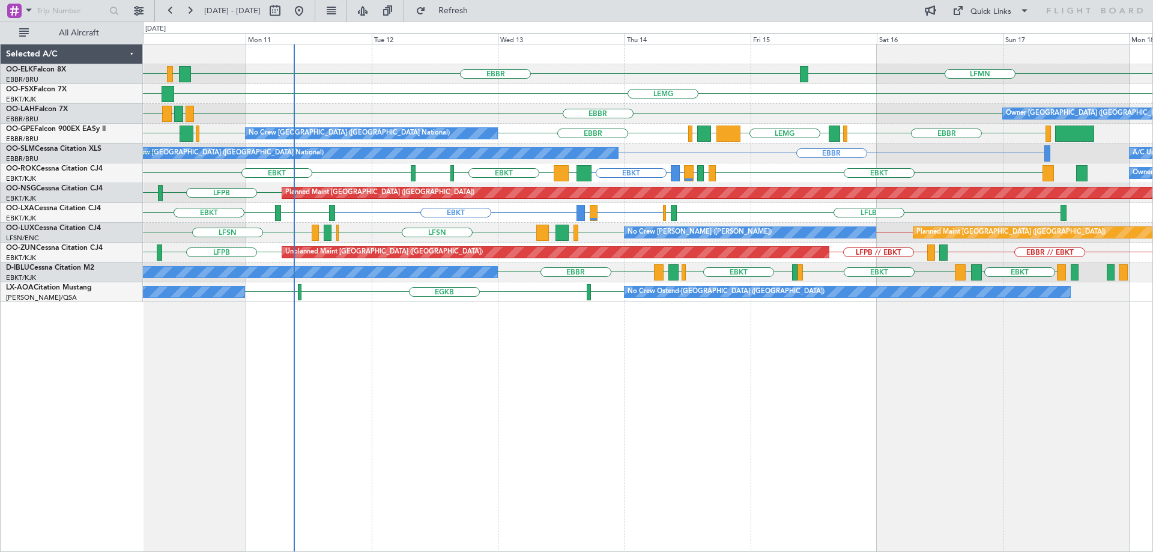
click at [805, 131] on div "LFMN [GEOGRAPHIC_DATA] LDDU LIRI [GEOGRAPHIC_DATA] EBKT Owner [GEOGRAPHIC_DATA]…" at bounding box center [647, 173] width 1009 height 258
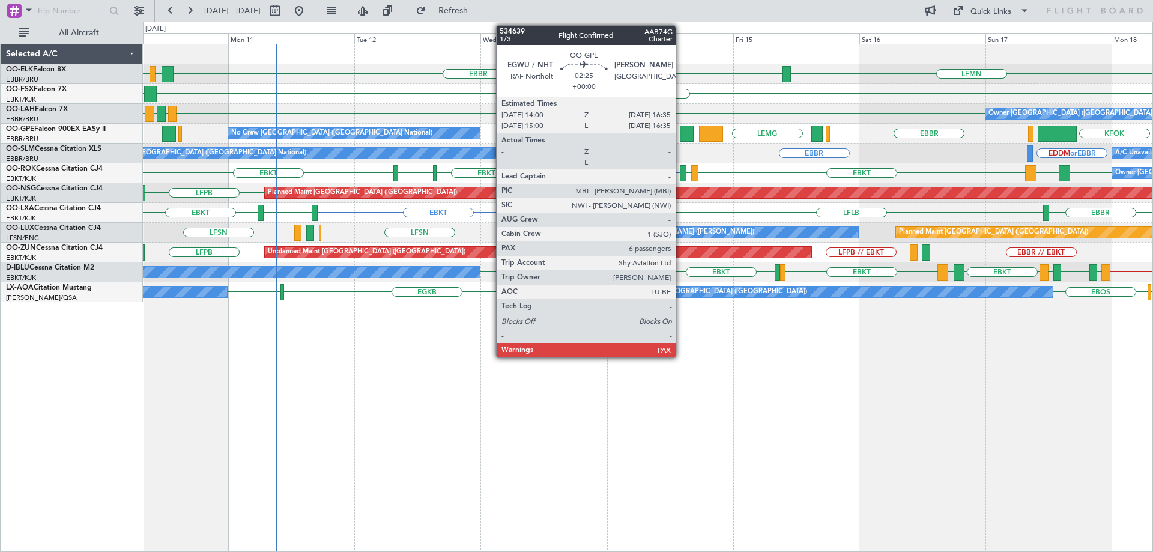
click at [681, 131] on div at bounding box center [687, 133] width 14 height 16
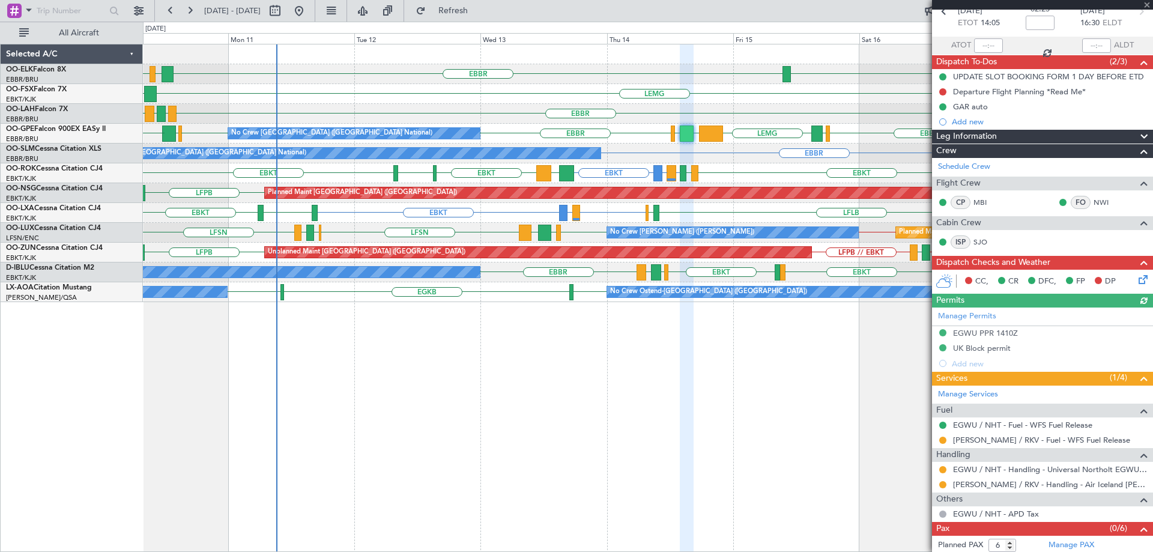
scroll to position [81, 0]
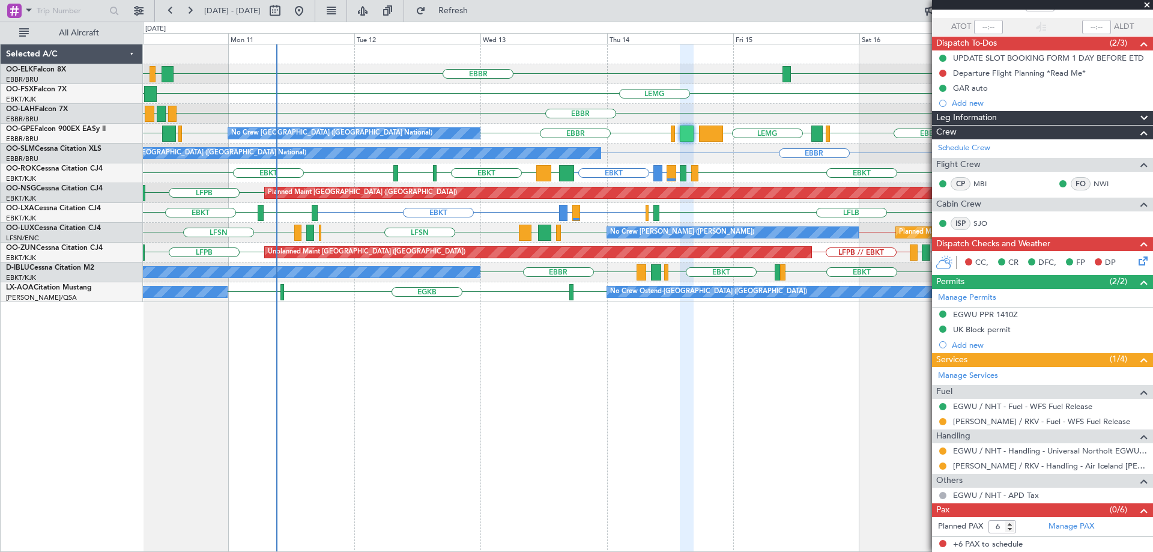
click at [1146, 3] on span at bounding box center [1147, 5] width 12 height 11
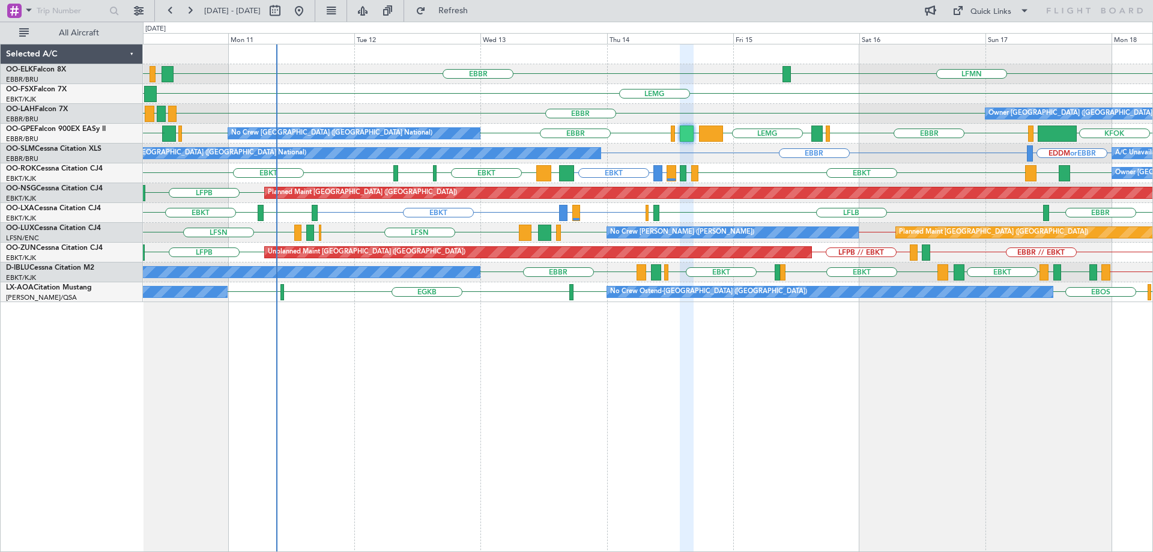
type input "0"
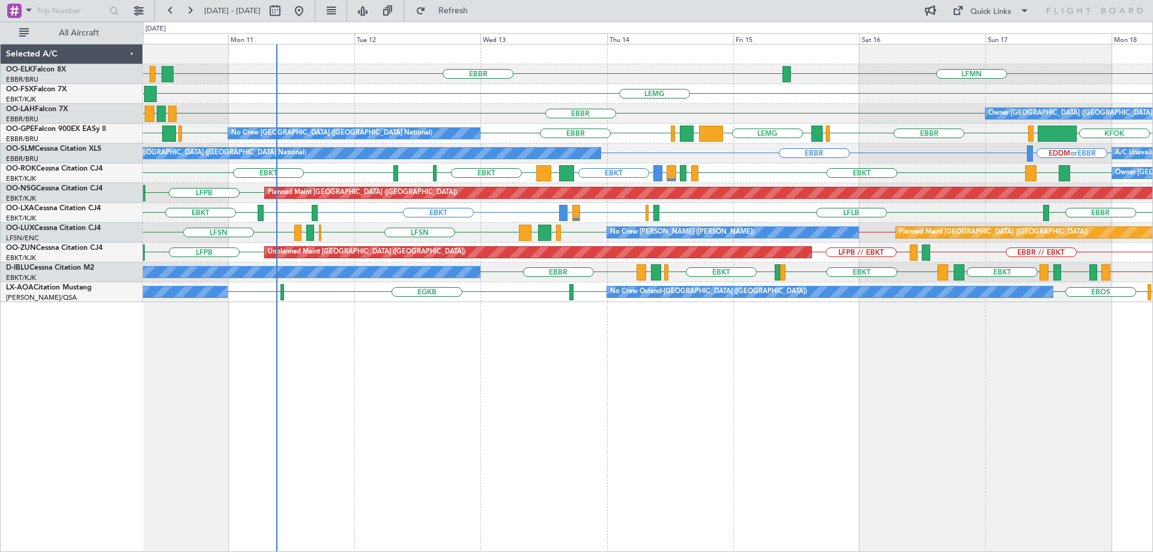
click at [448, 121] on div "EBBR EGPF ENGM [GEOGRAPHIC_DATA] Owner [GEOGRAPHIC_DATA] (Brussels National)" at bounding box center [647, 114] width 1009 height 20
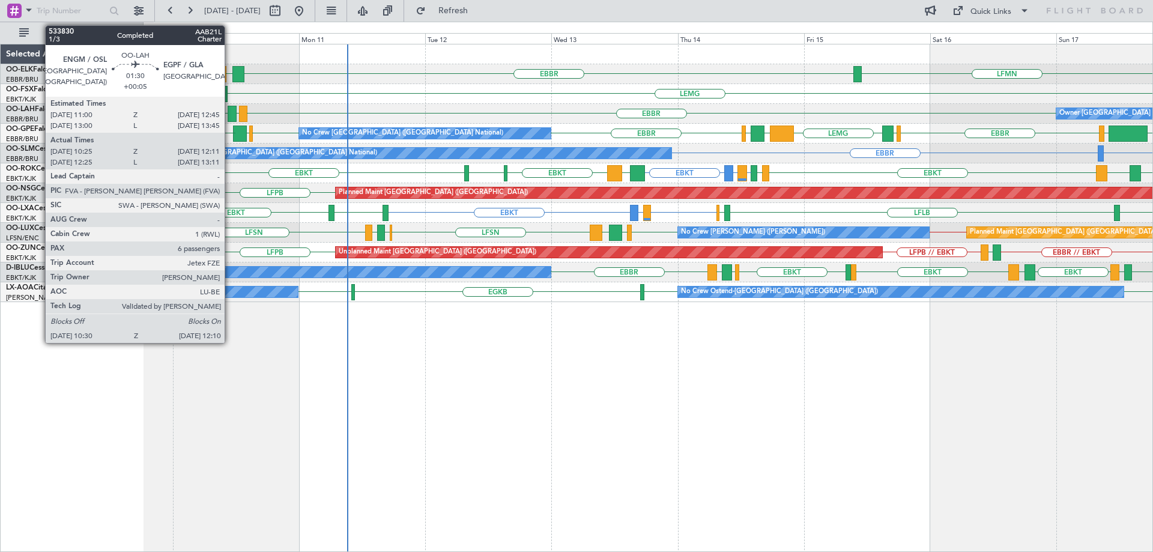
click at [230, 116] on div at bounding box center [232, 114] width 9 height 16
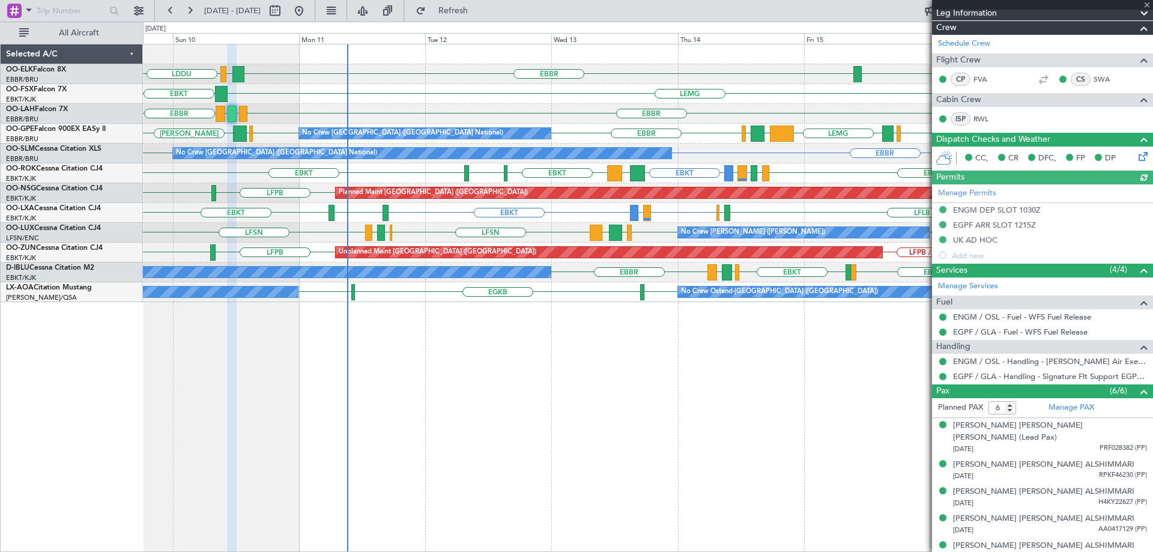
scroll to position [210, 0]
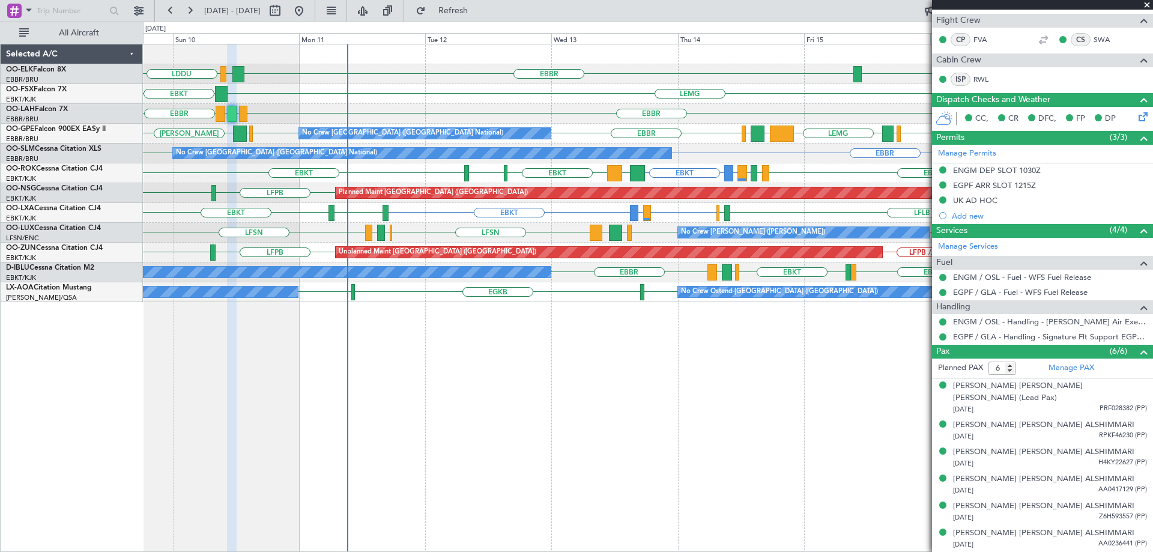
click at [1147, 4] on span at bounding box center [1147, 5] width 12 height 11
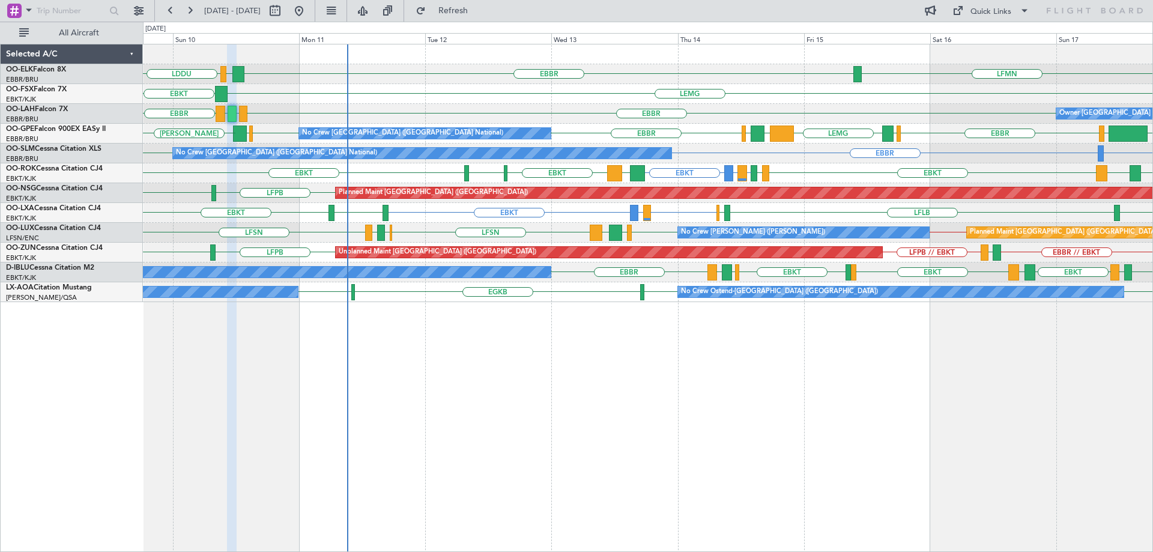
type input "0"
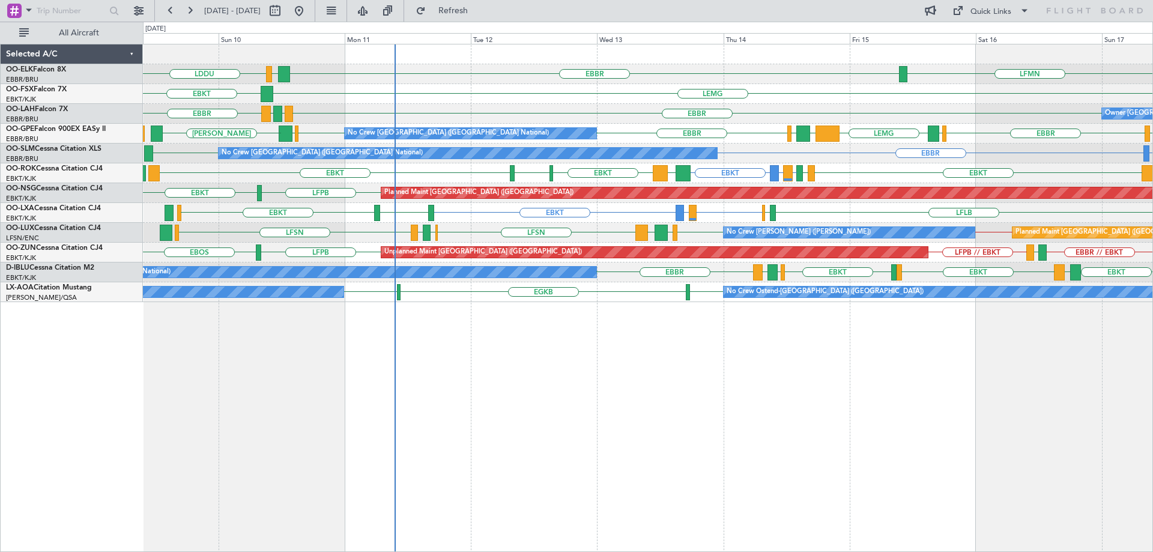
click at [457, 166] on div "LFMN [GEOGRAPHIC_DATA] LIRI LDDU [GEOGRAPHIC_DATA] EBKT [GEOGRAPHIC_DATA] EGPF …" at bounding box center [647, 173] width 1009 height 258
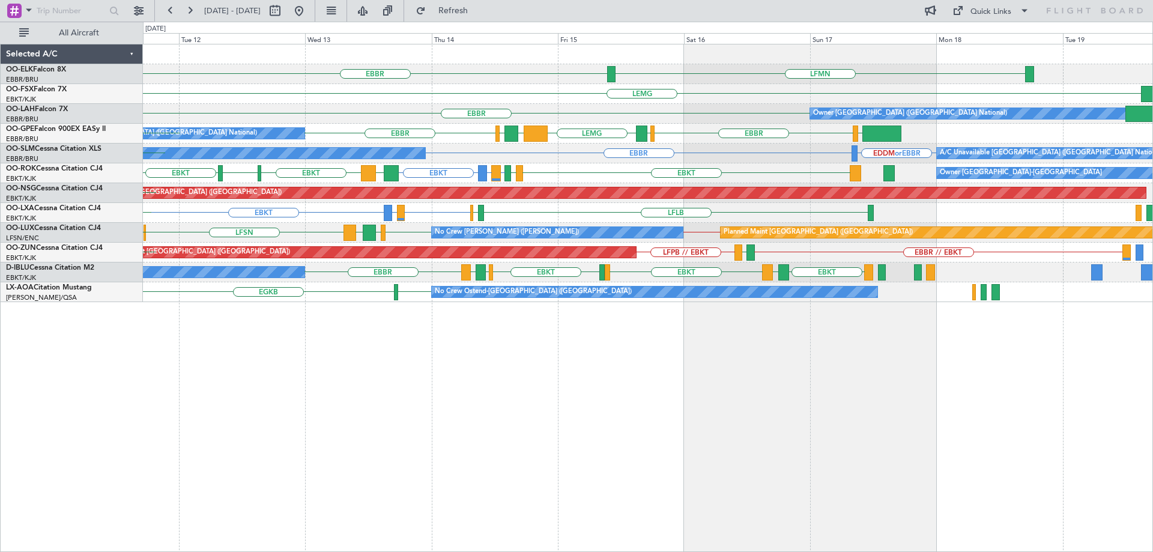
click at [695, 202] on div "Planned Maint [GEOGRAPHIC_DATA] ([GEOGRAPHIC_DATA]) LFPB EBKT" at bounding box center [647, 193] width 1009 height 20
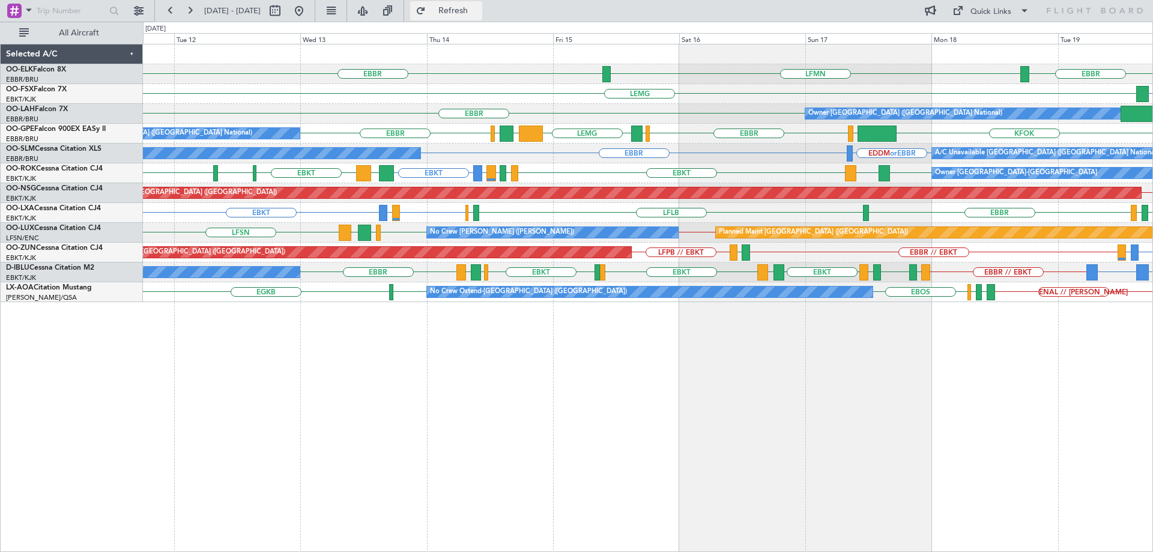
click at [478, 10] on span "Refresh" at bounding box center [453, 11] width 50 height 8
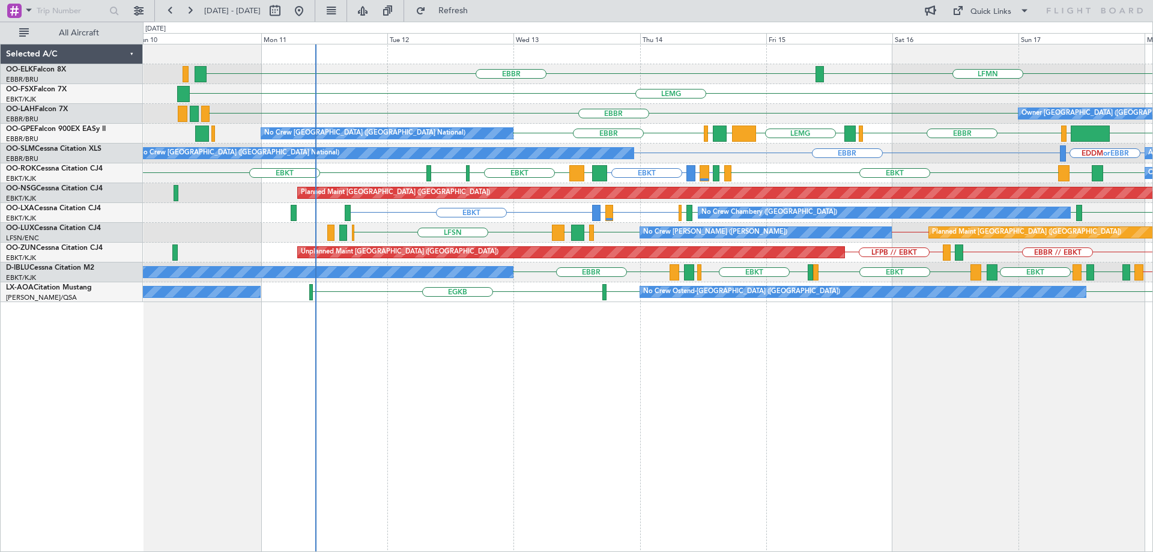
click at [469, 186] on div "LFMN [GEOGRAPHIC_DATA] [GEOGRAPHIC_DATA] [GEOGRAPHIC_DATA] EBKT [GEOGRAPHIC_DAT…" at bounding box center [647, 173] width 1009 height 258
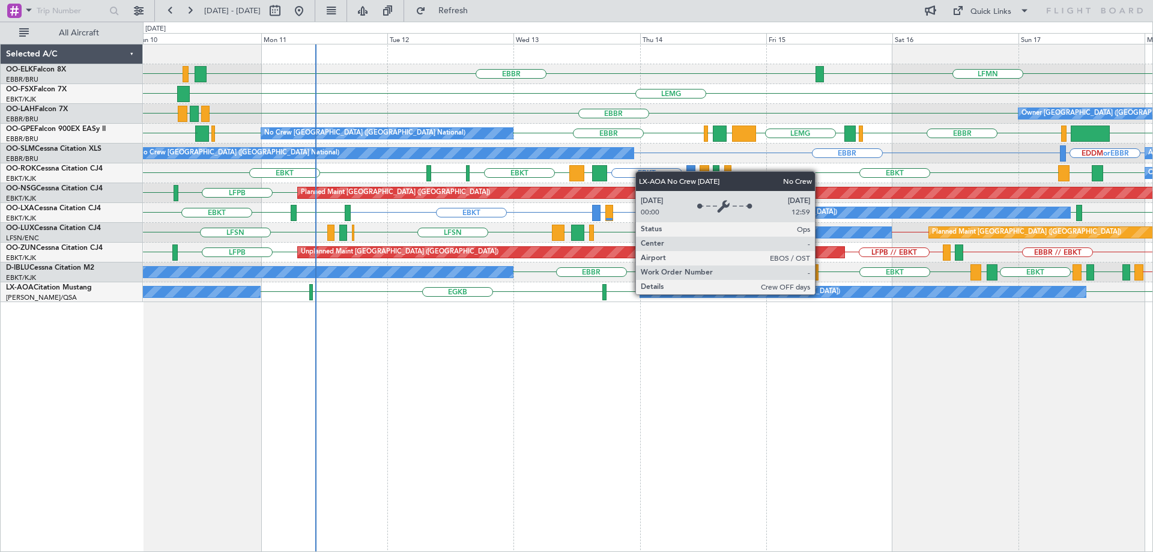
click at [820, 294] on div "No Crew Ostend-[GEOGRAPHIC_DATA] ([GEOGRAPHIC_DATA])" at bounding box center [863, 291] width 446 height 11
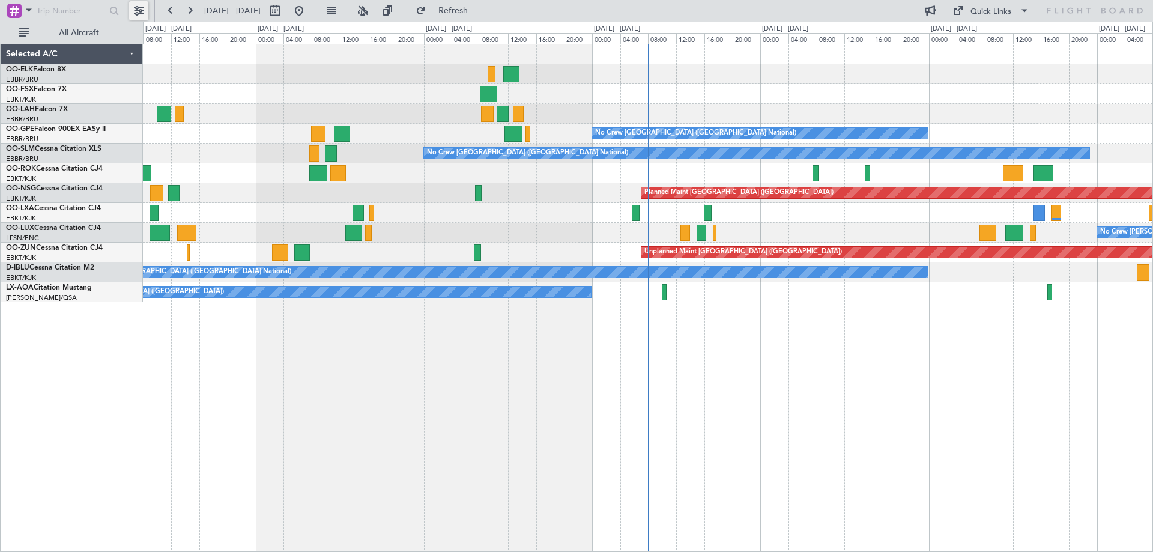
click at [136, 11] on button at bounding box center [138, 10] width 19 height 19
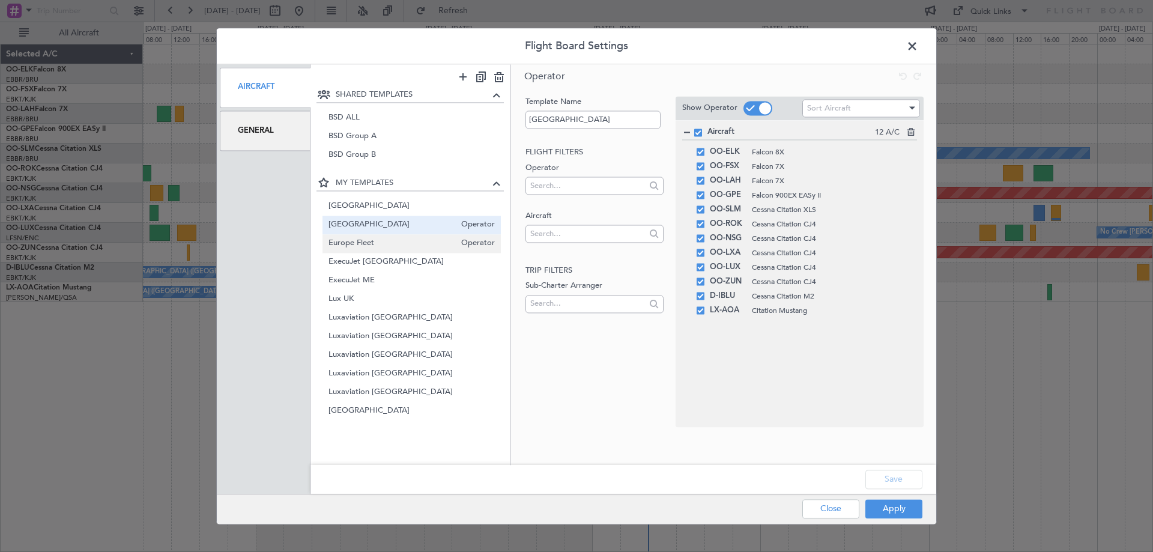
click at [376, 240] on span "Europe Fleet" at bounding box center [391, 243] width 127 height 13
type input "Europe Fleet"
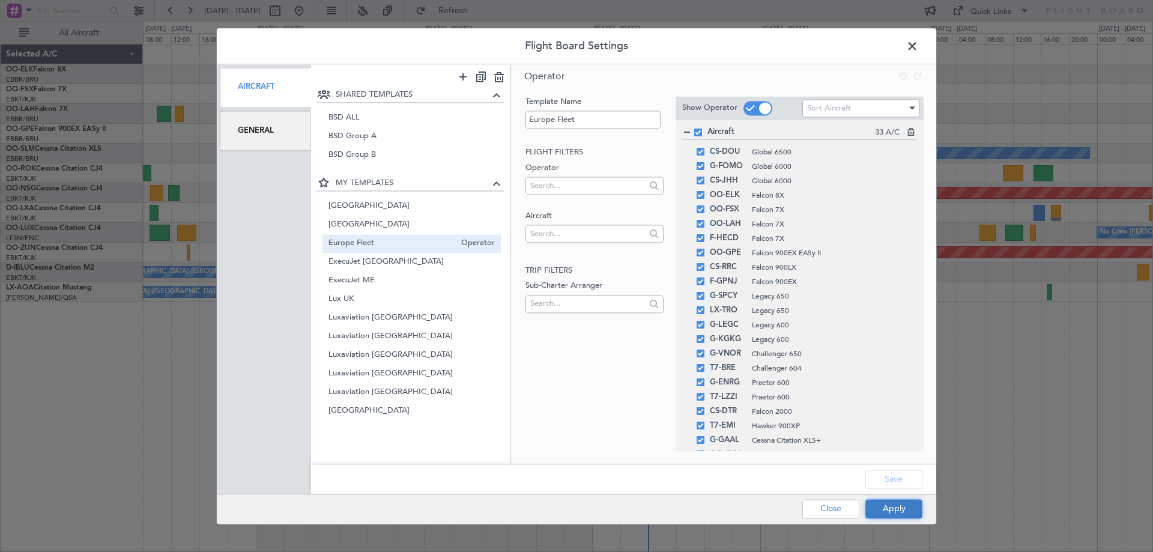
click at [886, 508] on button "Apply" at bounding box center [893, 508] width 57 height 19
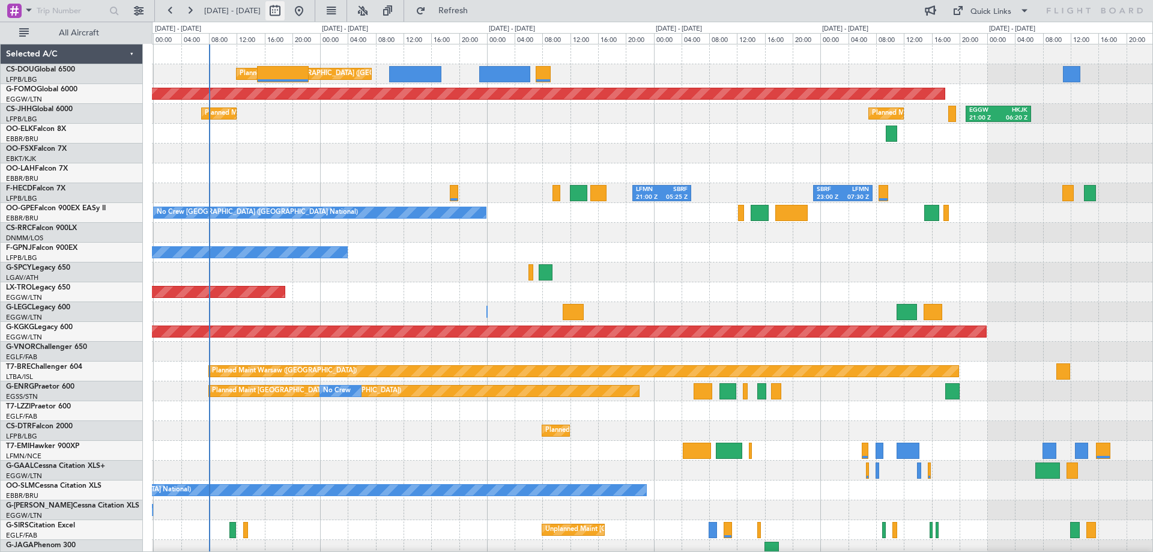
click at [285, 4] on button at bounding box center [274, 10] width 19 height 19
select select "8"
select select "2025"
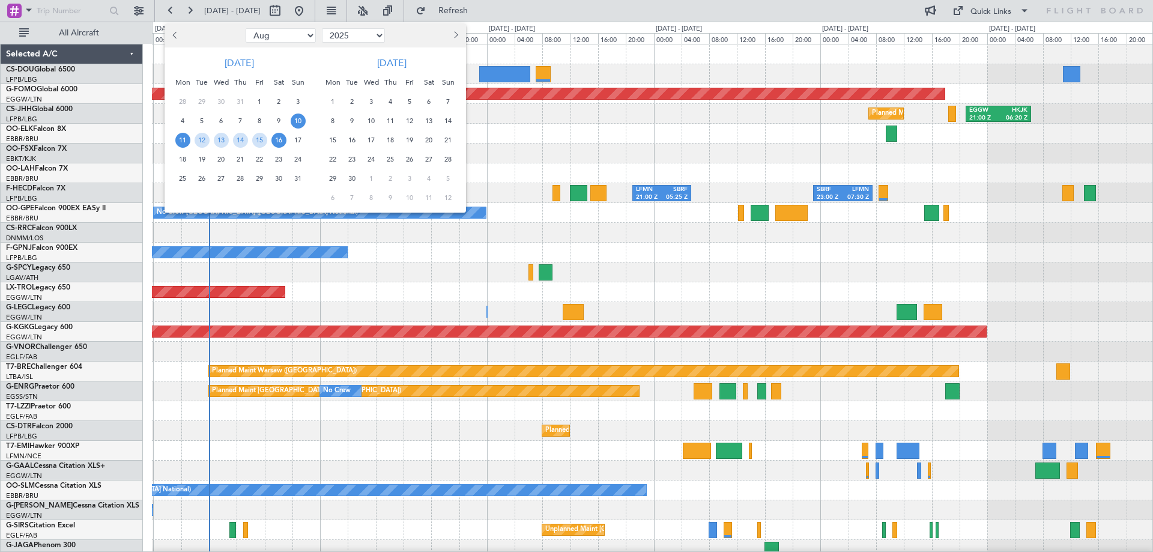
click at [180, 139] on span "11" at bounding box center [182, 140] width 15 height 15
click at [177, 160] on span "18" at bounding box center [182, 159] width 15 height 15
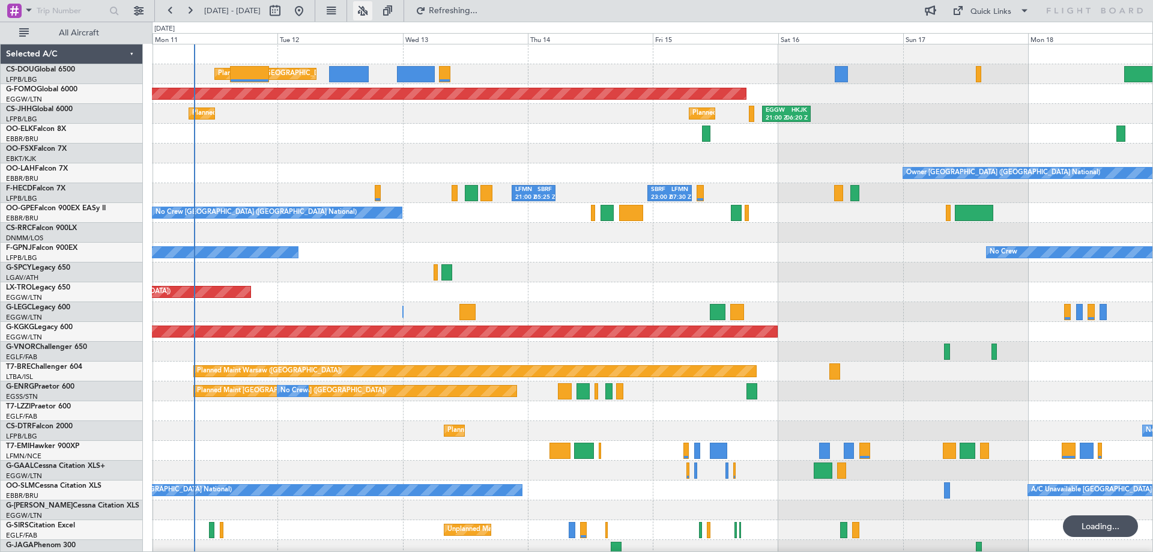
drag, startPoint x: 402, startPoint y: 12, endPoint x: 412, endPoint y: 3, distance: 13.2
click at [372, 12] on button at bounding box center [362, 10] width 19 height 19
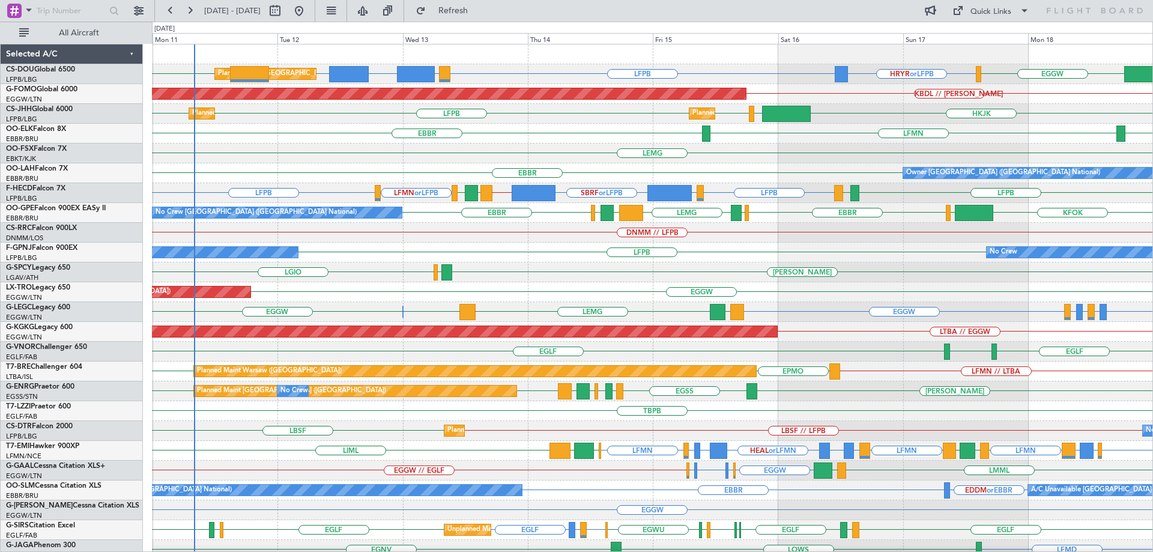
click at [610, 188] on div "HRYR or LFPB LFPB ESSA or LFPB FCBB or LFPB LFPB EGGW LFPB Planned Maint Paris …" at bounding box center [576, 287] width 1153 height 530
click at [872, 189] on div "HRYR or LFPB LFPB ESSA or LFPB FCBB or LFPB LFPB EGGW LFPB Planned Maint Paris …" at bounding box center [652, 381] width 1000 height 674
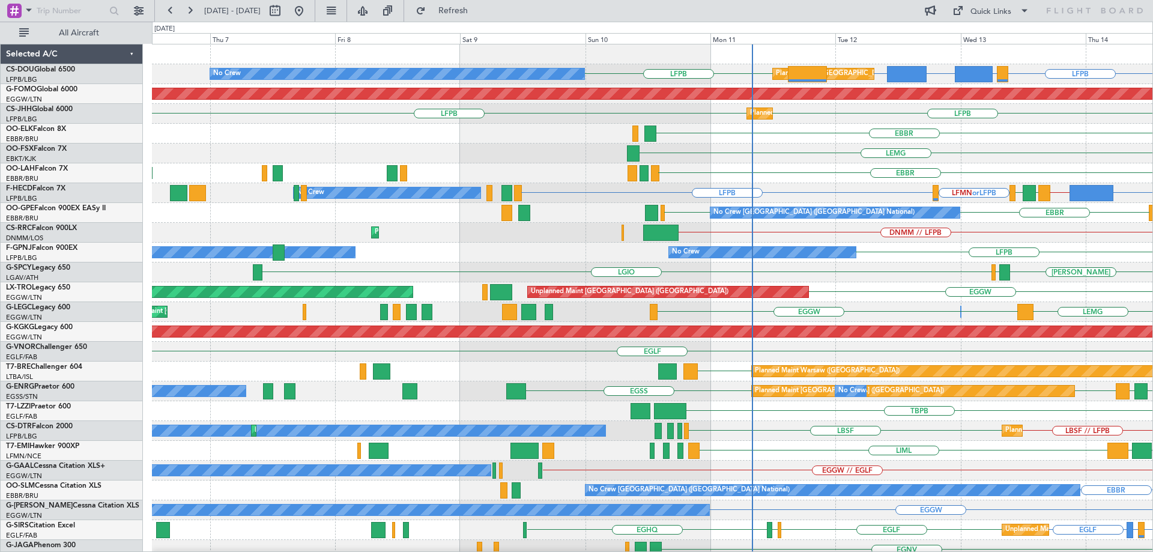
click at [845, 181] on div "EBBR Planned Maint Brussels (Brussels National)" at bounding box center [652, 173] width 1000 height 20
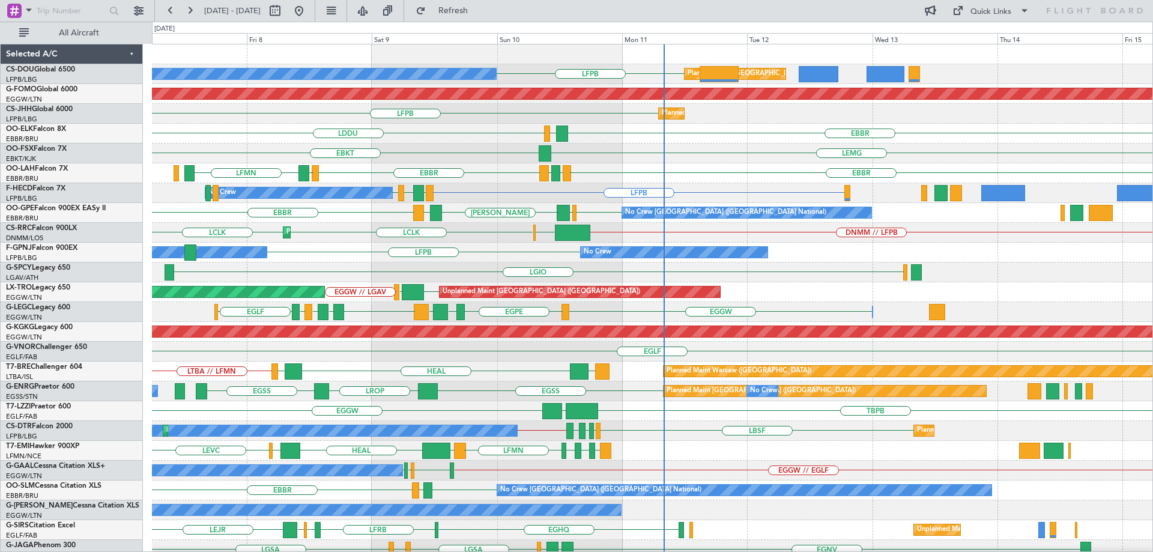
click at [310, 231] on div "LFPB No Crew Planned Maint Paris (Le Bourget) Planned Maint Planned Maint Winds…" at bounding box center [652, 381] width 1000 height 674
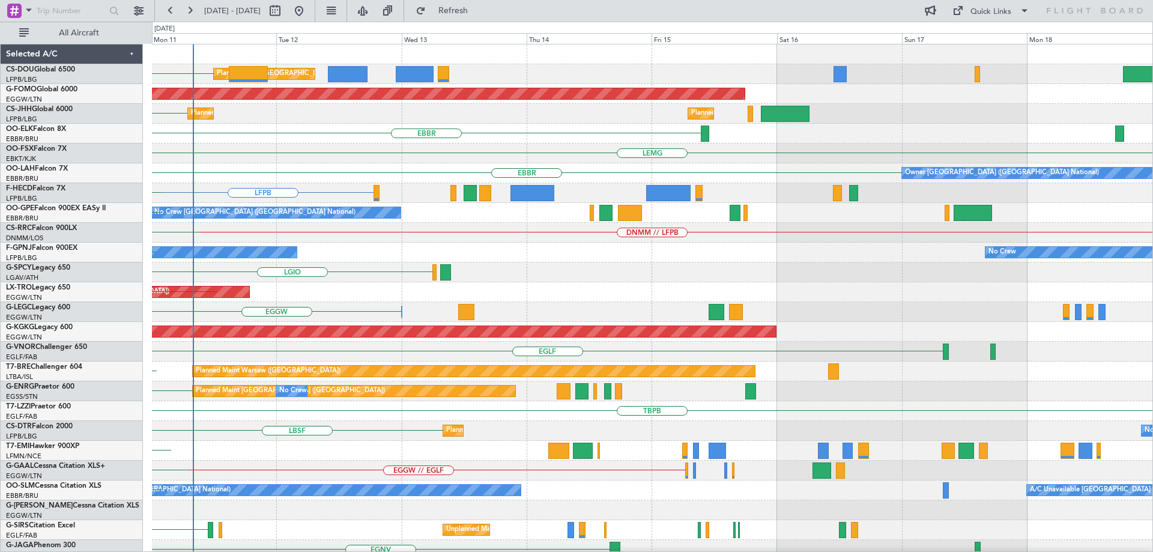
click at [543, 271] on div "Planned Maint Paris (Le Bourget) LFPB No Crew Planned Maint Windsor Locks (Brad…" at bounding box center [652, 381] width 1000 height 674
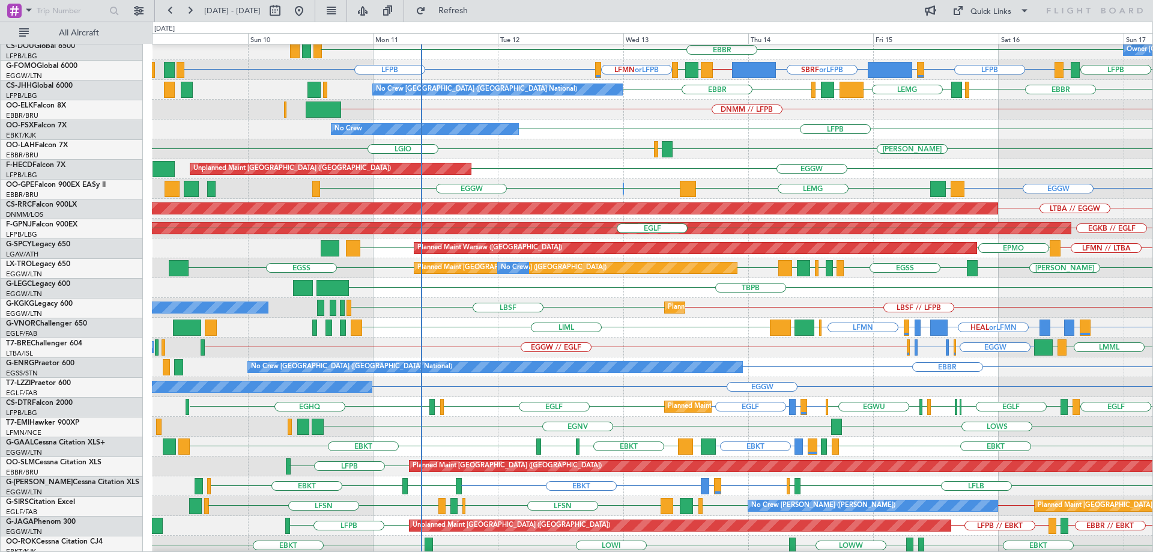
click at [738, 137] on div "LFPB No Crew No Crew No Crew" at bounding box center [652, 129] width 1000 height 20
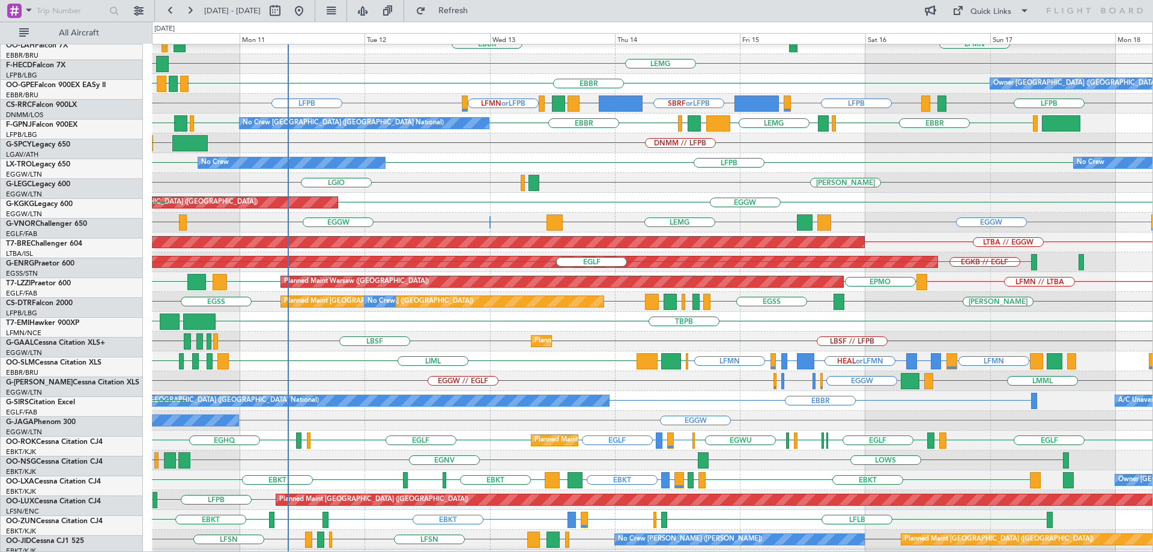
scroll to position [89, 0]
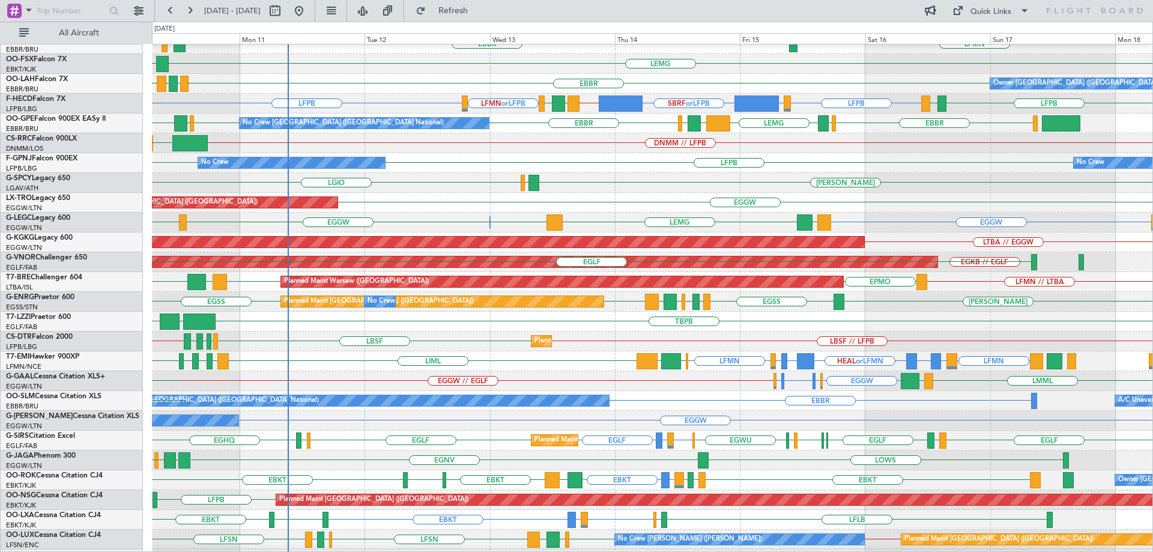
click at [694, 332] on div "Planned Maint Sofia LBSF // LFPB LBSF LBWN LBSF LGKF LFPB // LBSF No Crew No Cr…" at bounding box center [652, 341] width 1000 height 20
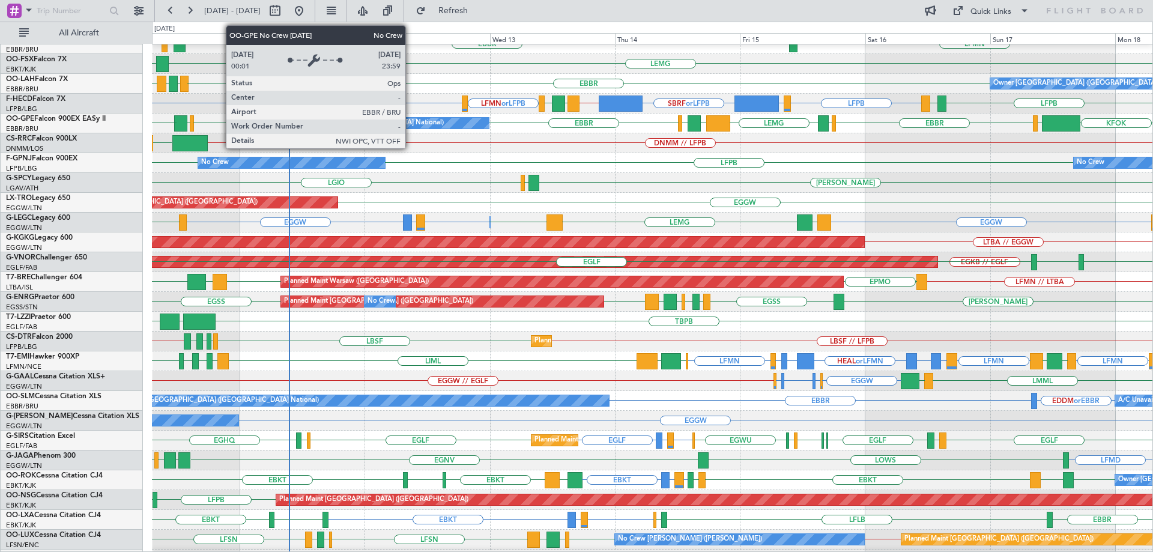
click at [411, 123] on div "No Crew [GEOGRAPHIC_DATA] ([GEOGRAPHIC_DATA] National)" at bounding box center [364, 123] width 249 height 11
click at [410, 123] on div "No Crew [GEOGRAPHIC_DATA] ([GEOGRAPHIC_DATA] National)" at bounding box center [364, 123] width 249 height 11
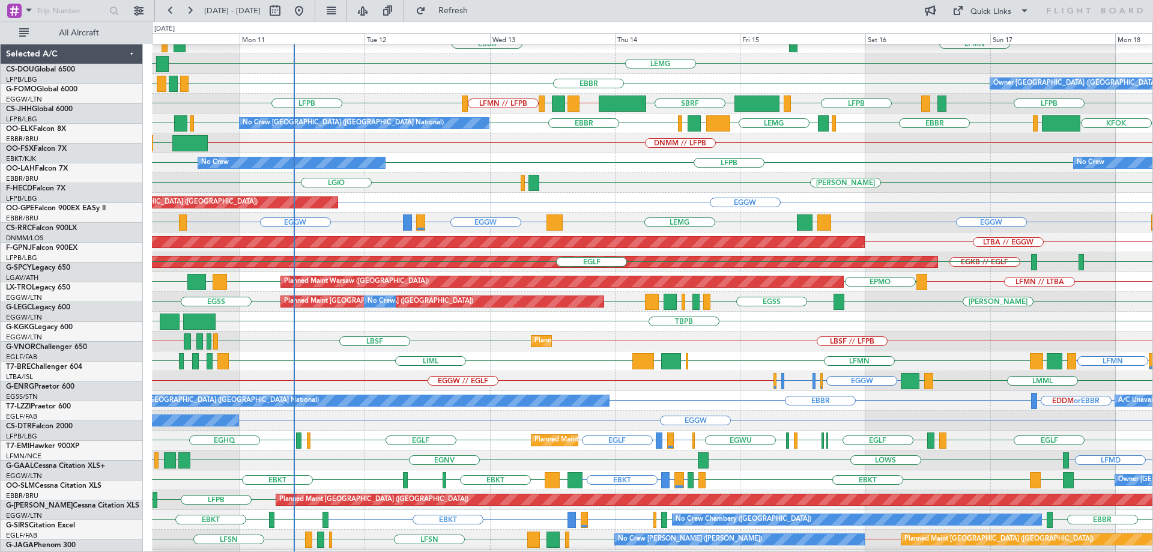
scroll to position [89, 0]
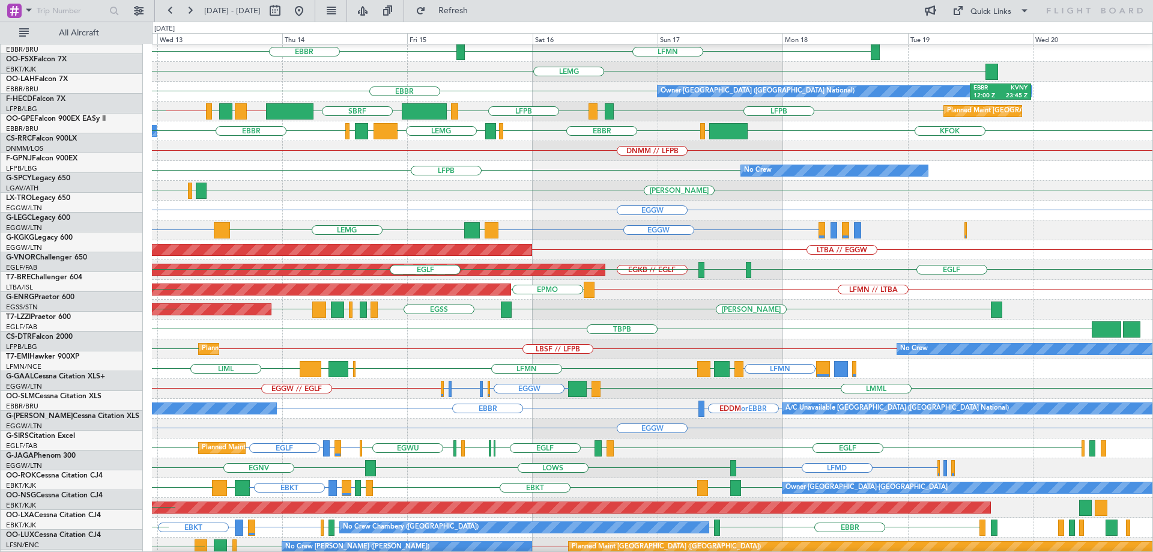
click at [453, 204] on div "EGGW Unplanned Maint London (Luton)" at bounding box center [652, 211] width 1000 height 20
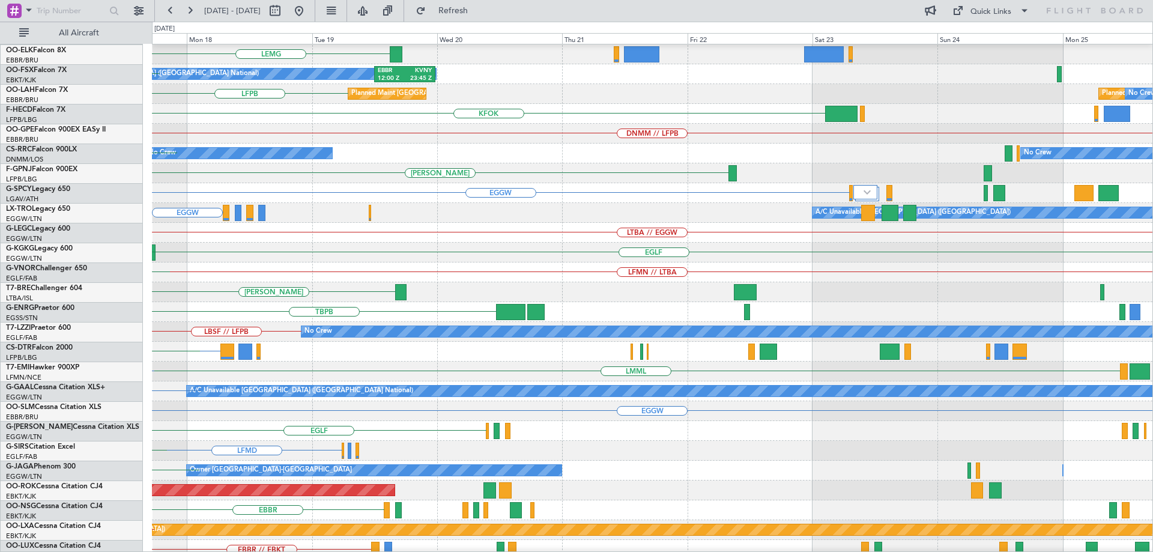
click at [523, 215] on div "EGGW A/C Unavailable London (Luton)" at bounding box center [652, 213] width 1000 height 20
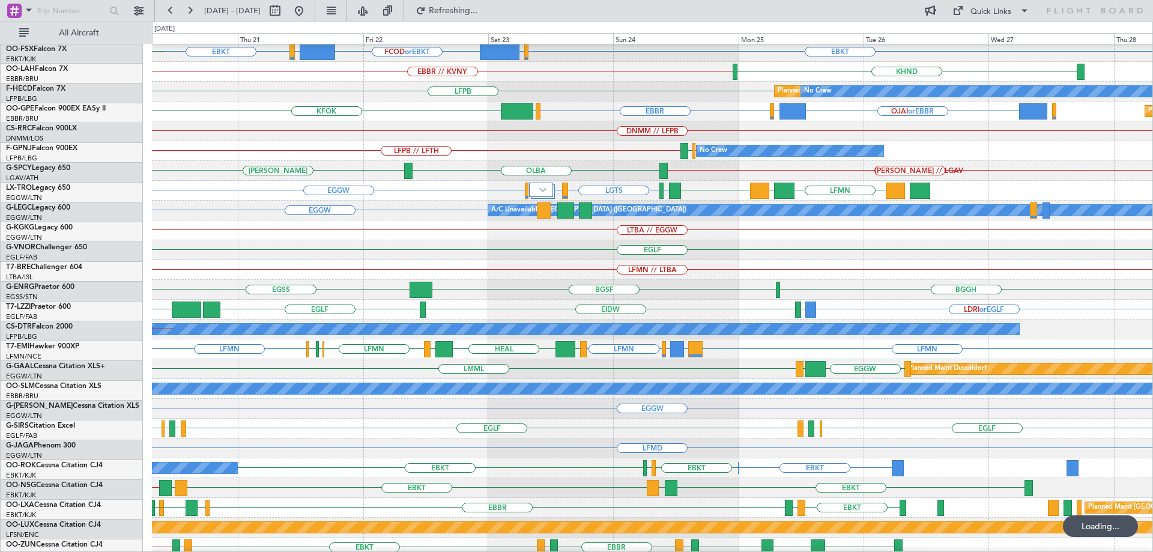
scroll to position [101, 0]
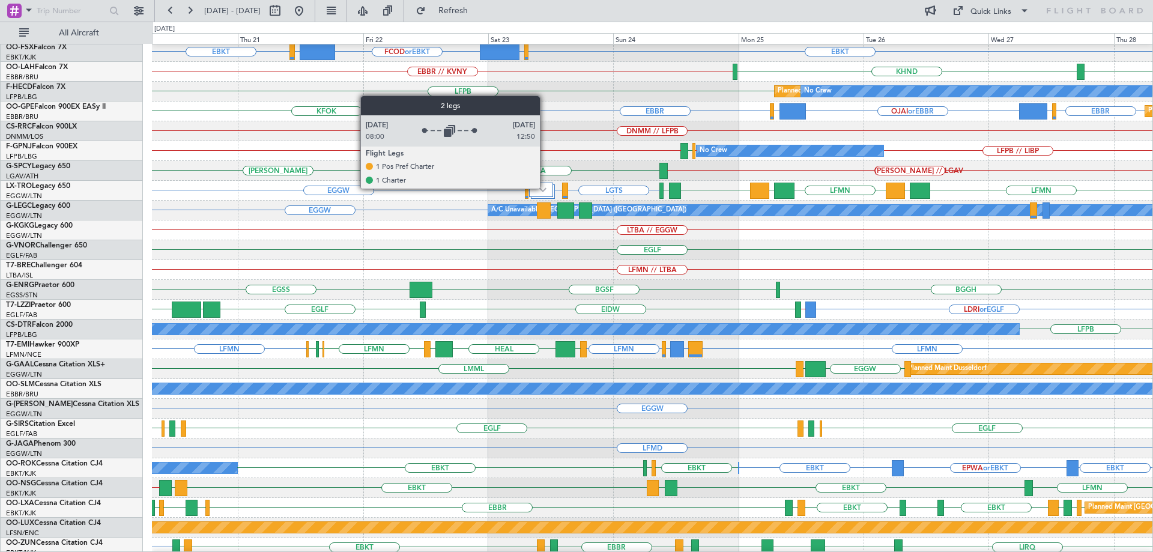
click at [545, 188] on img at bounding box center [542, 189] width 7 height 5
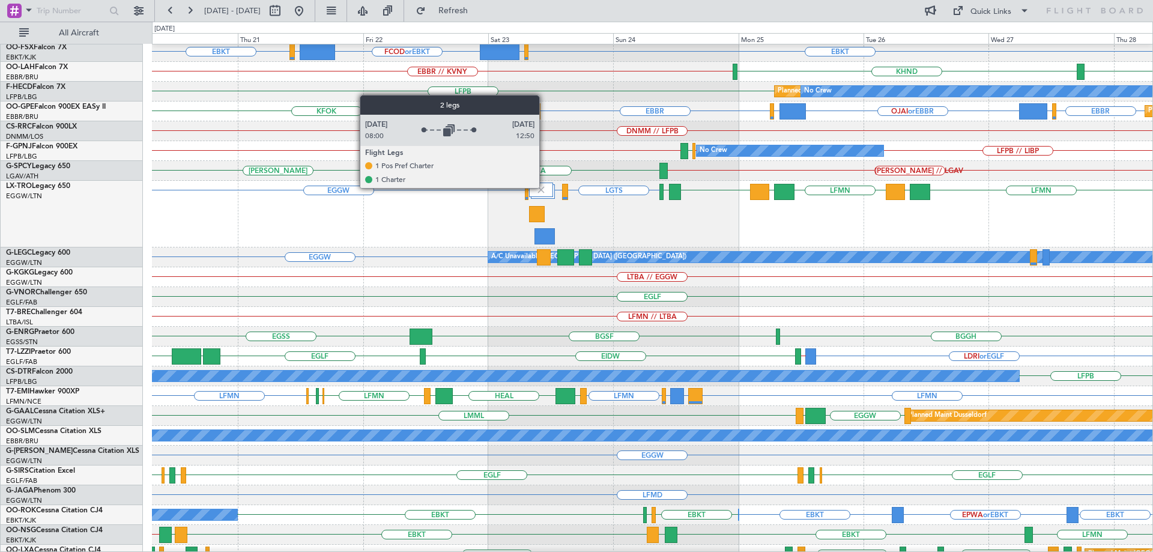
click at [545, 187] on img at bounding box center [541, 189] width 11 height 11
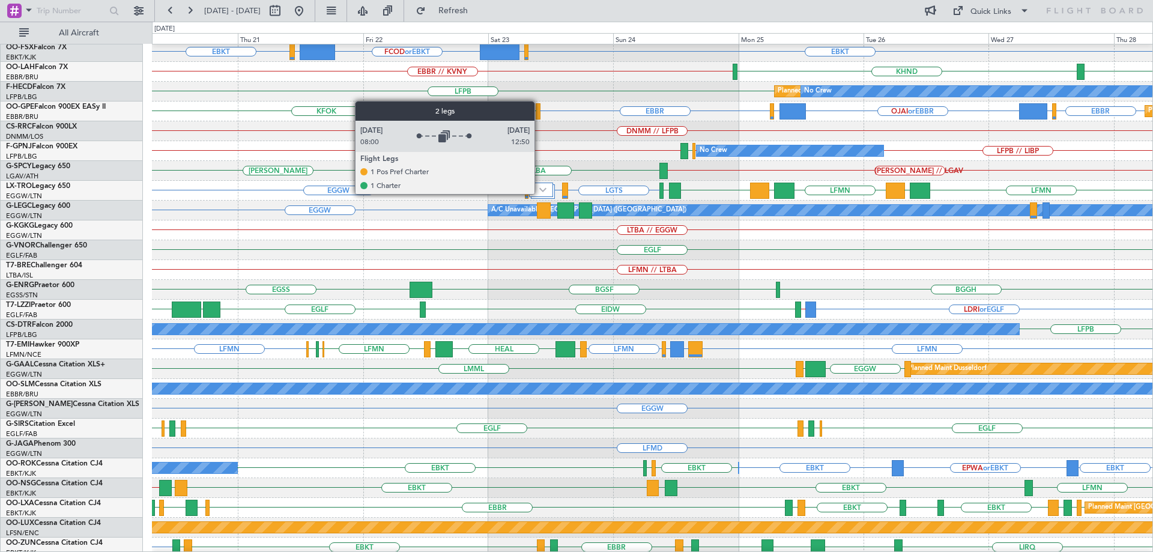
click at [540, 193] on div at bounding box center [540, 190] width 23 height 14
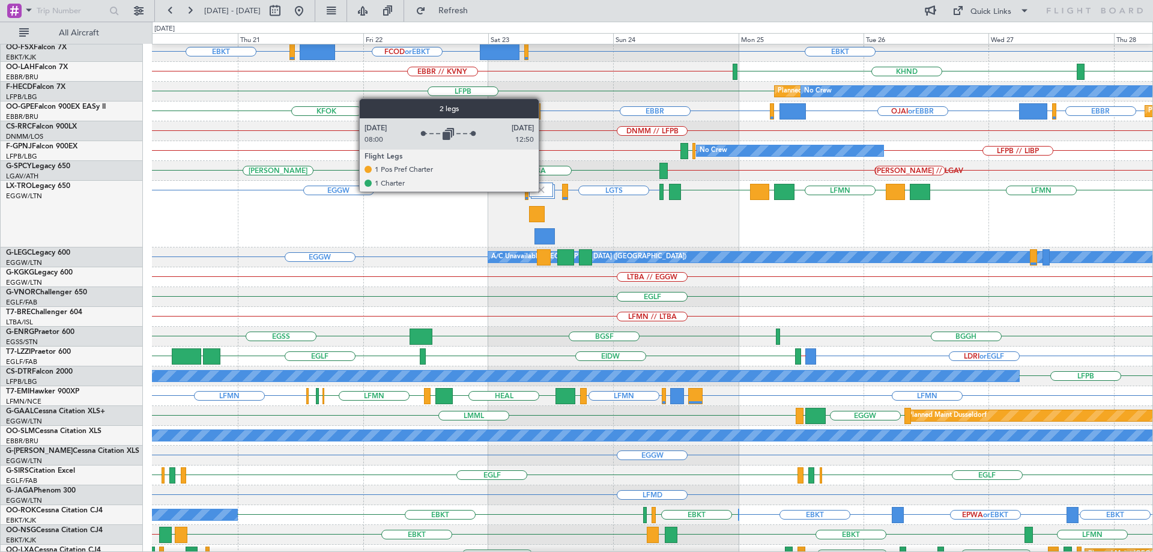
click at [543, 190] on img at bounding box center [541, 189] width 11 height 11
